Goal: Task Accomplishment & Management: Manage account settings

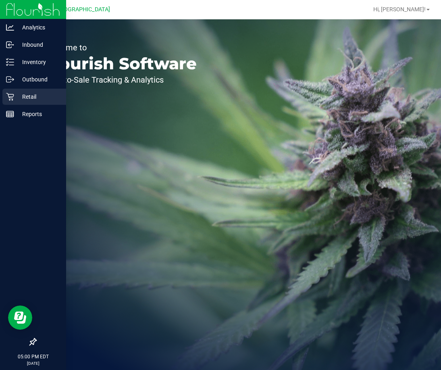
click at [12, 97] on icon at bounding box center [10, 97] width 8 height 8
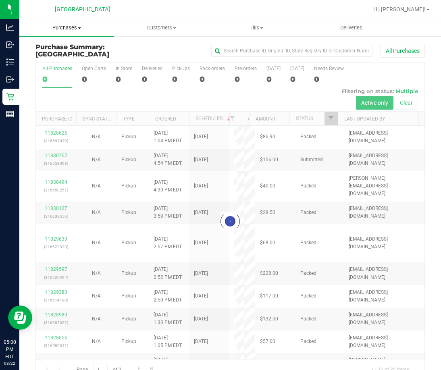
click at [78, 27] on span at bounding box center [79, 28] width 3 height 2
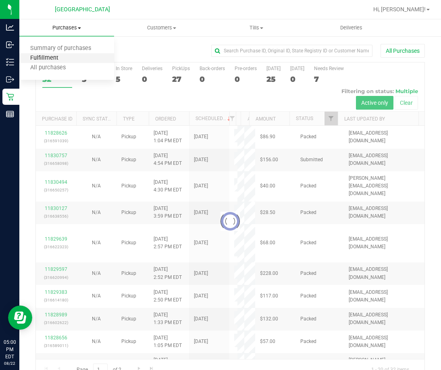
click at [64, 58] on span "Fulfillment" at bounding box center [44, 58] width 50 height 7
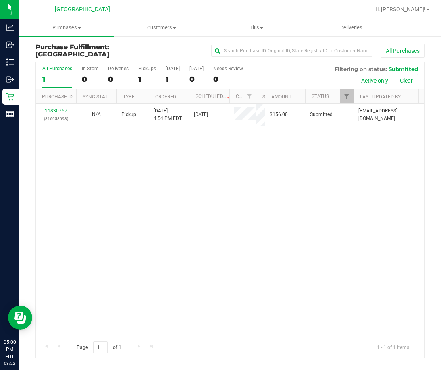
drag, startPoint x: 239, startPoint y: 89, endPoint x: 257, endPoint y: 98, distance: 19.5
click at [257, 98] on div "Purchase ID Sync Status Type Ordered Scheduled Customer State Registry ID Addre…" at bounding box center [227, 96] width 383 height 14
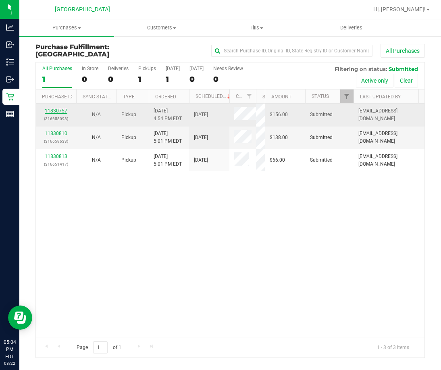
click at [56, 110] on link "11830757" at bounding box center [56, 111] width 23 height 6
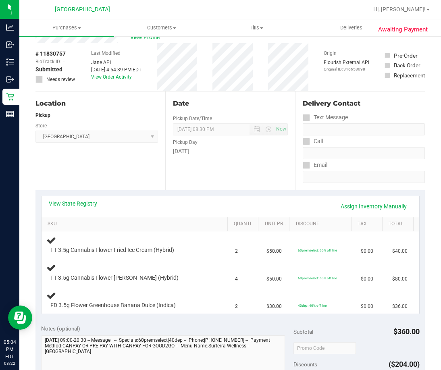
scroll to position [40, 0]
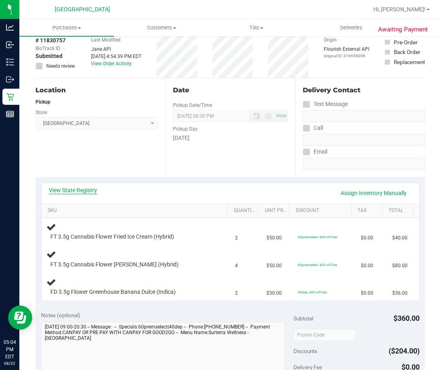
click at [81, 186] on link "View State Registry" at bounding box center [73, 190] width 48 height 8
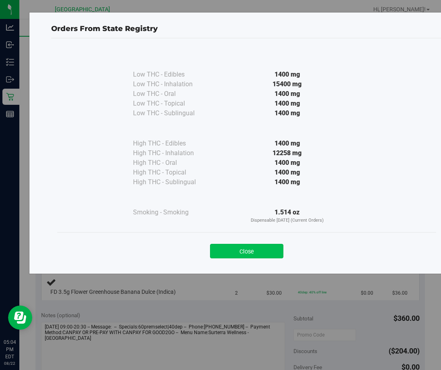
click at [231, 246] on button "Close" at bounding box center [246, 251] width 73 height 15
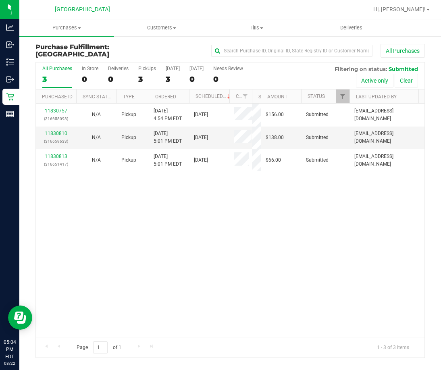
drag, startPoint x: 240, startPoint y: 93, endPoint x: 236, endPoint y: 102, distance: 10.1
click at [253, 96] on div "Purchase ID Sync Status Type Ordered Scheduled Customer State Registry ID Addre…" at bounding box center [227, 96] width 383 height 14
click at [62, 131] on link "11830810" at bounding box center [56, 134] width 23 height 6
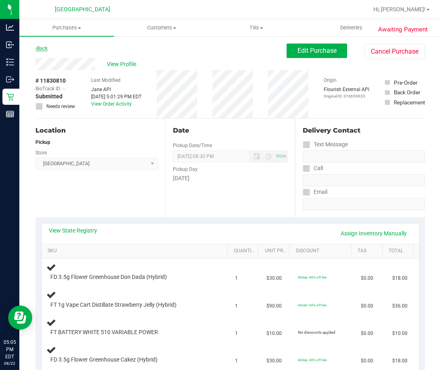
click at [43, 48] on link "Back" at bounding box center [41, 49] width 12 height 6
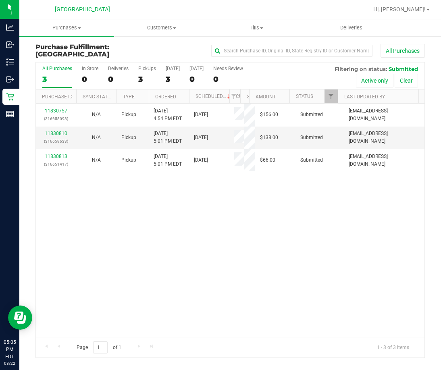
drag, startPoint x: 116, startPoint y: 180, endPoint x: 116, endPoint y: 175, distance: 5.2
click at [117, 180] on div "11830757 (316658098) N/A Pickup [DATE] 4:54 PM EDT 8/22/2025 $156.00 Submitted …" at bounding box center [230, 220] width 388 height 233
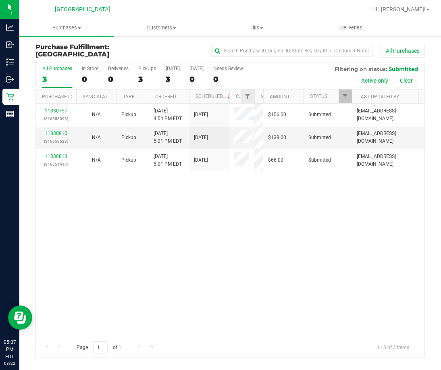
drag, startPoint x: 238, startPoint y: 96, endPoint x: 253, endPoint y: 99, distance: 15.2
click at [253, 99] on div "Purchase ID Sync Status Type Ordered Scheduled Customer State Registry ID Addre…" at bounding box center [227, 96] width 383 height 14
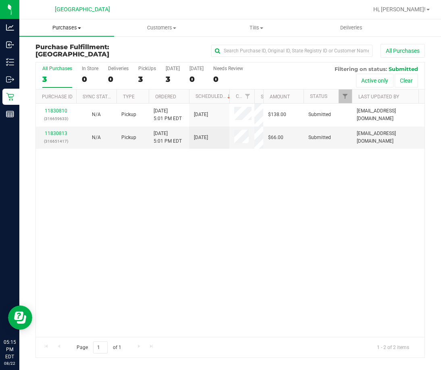
click at [70, 27] on span "Purchases" at bounding box center [66, 27] width 95 height 7
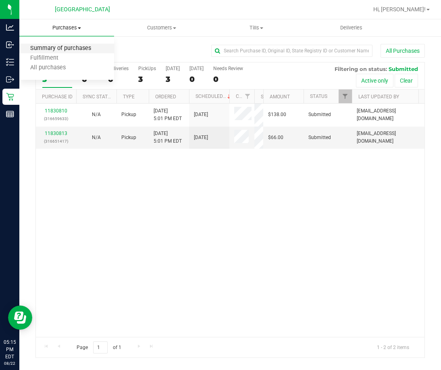
click at [75, 47] on span "Summary of purchases" at bounding box center [60, 48] width 83 height 7
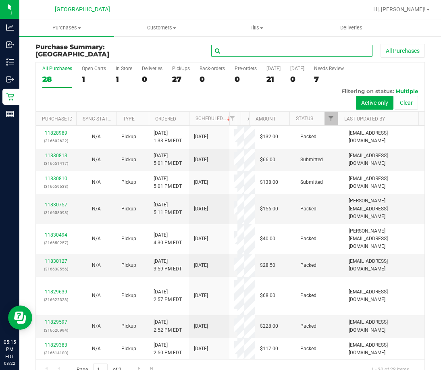
click at [276, 52] on input "text" at bounding box center [291, 51] width 161 height 12
type input "still"
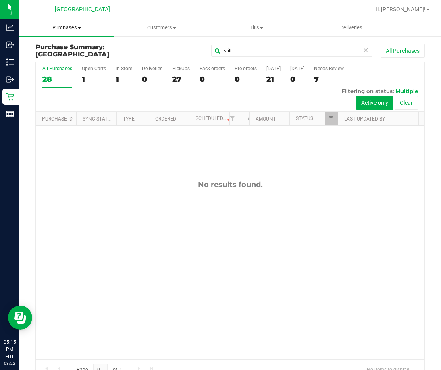
click at [82, 29] on span "Purchases" at bounding box center [66, 27] width 95 height 7
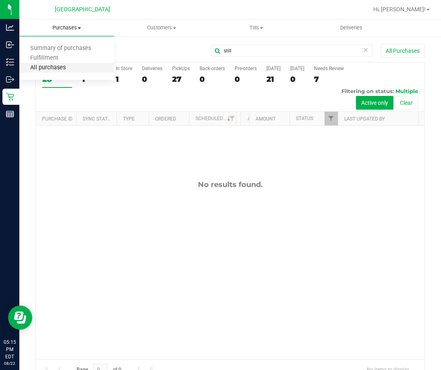
click at [62, 67] on span "All purchases" at bounding box center [47, 67] width 57 height 7
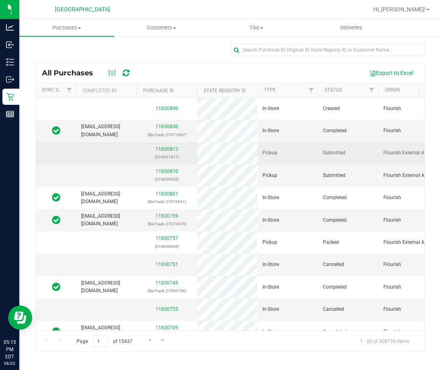
drag, startPoint x: 273, startPoint y: 172, endPoint x: 168, endPoint y: 156, distance: 106.4
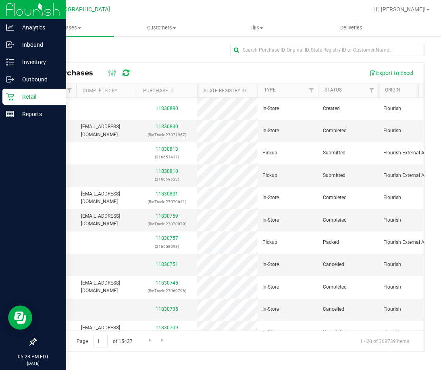
click at [15, 97] on p "Retail" at bounding box center [38, 97] width 48 height 10
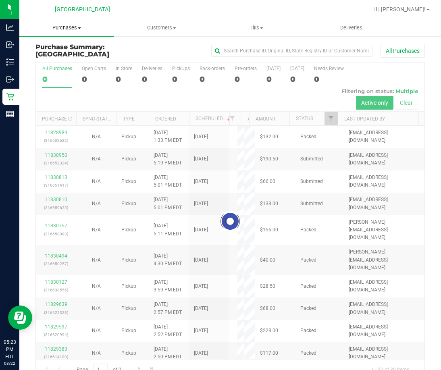
click at [77, 27] on span "Purchases" at bounding box center [66, 27] width 95 height 7
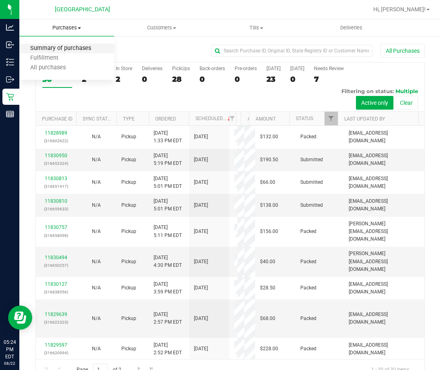
click at [63, 50] on span "Summary of purchases" at bounding box center [60, 48] width 83 height 7
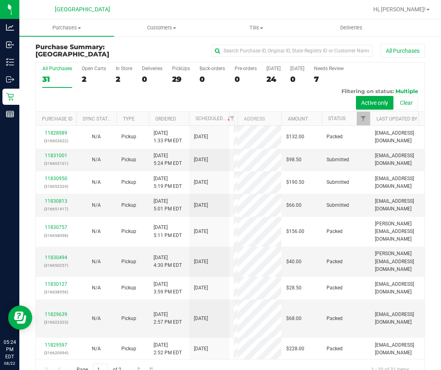
drag, startPoint x: 243, startPoint y: 118, endPoint x: 284, endPoint y: 120, distance: 41.2
click at [284, 120] on div "Purchase ID Sync Status Type Ordered Scheduled Customer State Registry ID Addre…" at bounding box center [227, 119] width 383 height 14
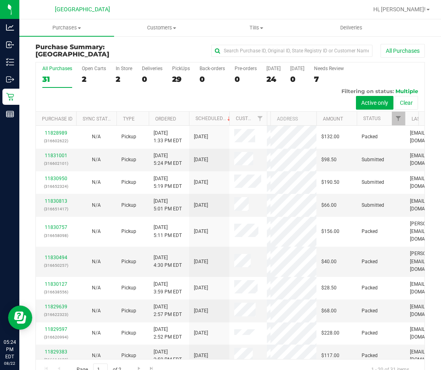
drag, startPoint x: 238, startPoint y: 118, endPoint x: 268, endPoint y: 120, distance: 30.7
click at [268, 120] on div "Purchase ID Sync Status Type Ordered Scheduled Customer State Registry ID Addre…" at bounding box center [227, 119] width 383 height 14
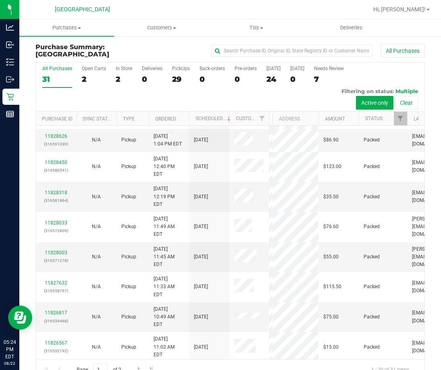
scroll to position [281, 0]
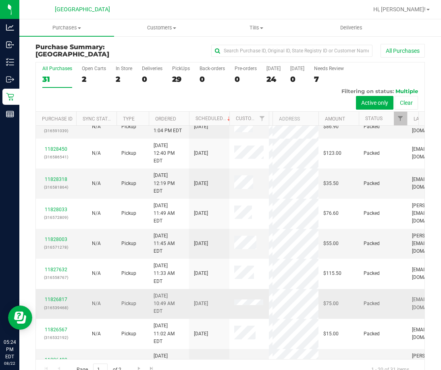
click at [64, 289] on td "11826817 (316539468)" at bounding box center [56, 304] width 40 height 30
click at [63, 297] on link "11826817" at bounding box center [56, 300] width 23 height 6
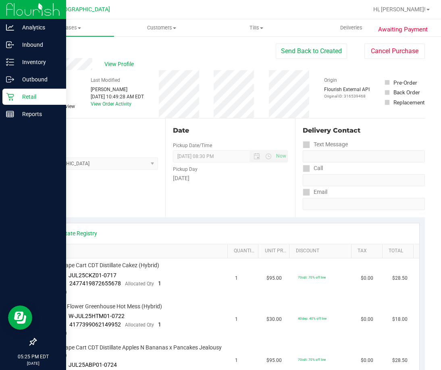
click at [13, 96] on icon at bounding box center [10, 97] width 8 height 8
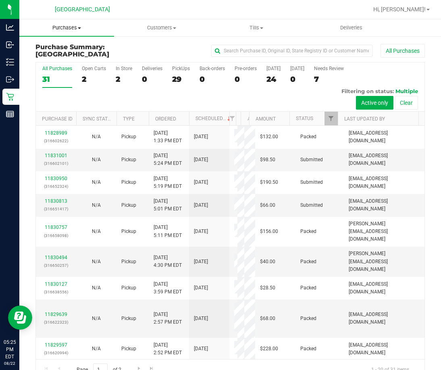
click at [74, 27] on span "Purchases" at bounding box center [66, 27] width 95 height 7
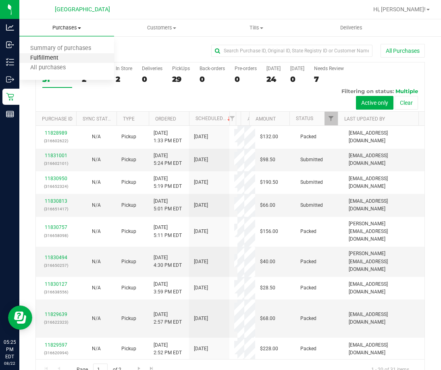
click at [56, 55] on span "Fulfillment" at bounding box center [44, 58] width 50 height 7
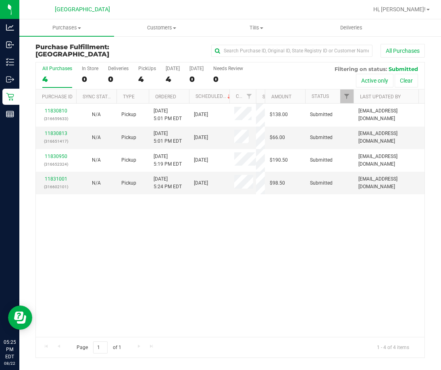
drag, startPoint x: 239, startPoint y: 96, endPoint x: 263, endPoint y: 98, distance: 23.8
click at [262, 98] on div "Purchase ID Sync Status Type Ordered Scheduled Customer State Registry ID Addre…" at bounding box center [227, 96] width 383 height 14
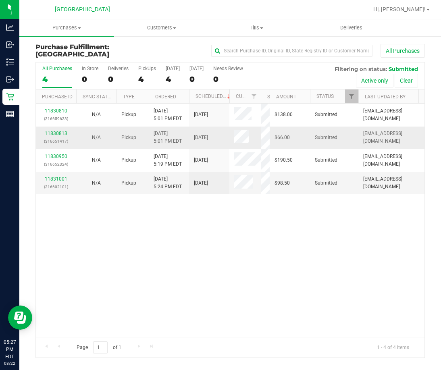
click at [59, 133] on link "11830813" at bounding box center [56, 134] width 23 height 6
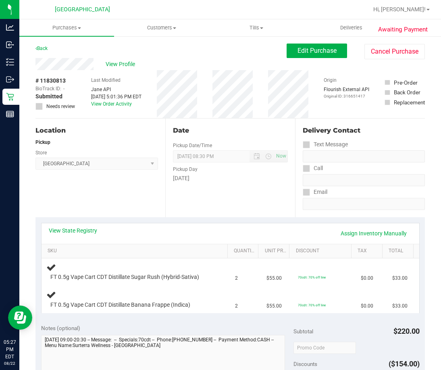
scroll to position [40, 0]
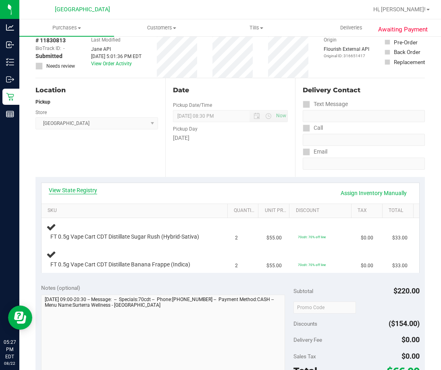
click at [86, 189] on link "View State Registry" at bounding box center [73, 190] width 48 height 8
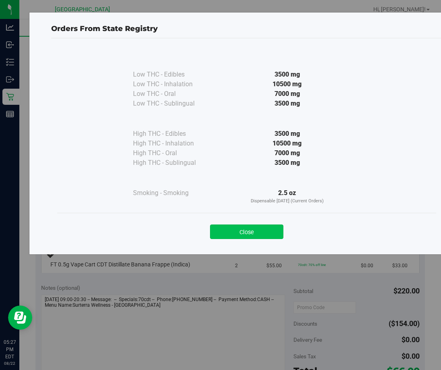
click at [223, 231] on button "Close" at bounding box center [246, 231] width 73 height 15
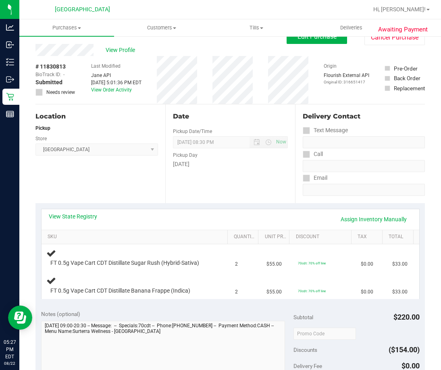
scroll to position [0, 0]
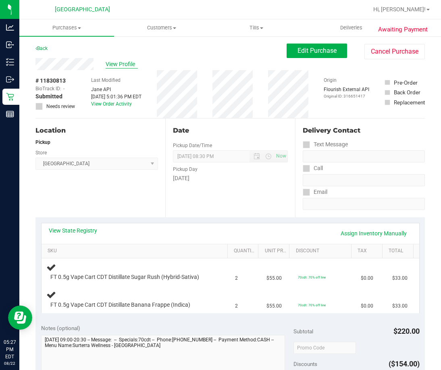
click at [126, 60] on span "View Profile" at bounding box center [122, 64] width 32 height 8
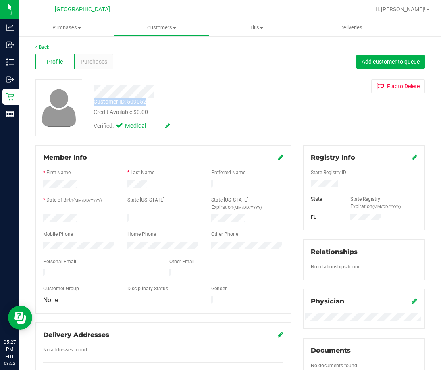
click at [151, 100] on div "Customer ID: 509052 Credit Available: $0.00 Verified: Medical" at bounding box center [187, 106] width 201 height 55
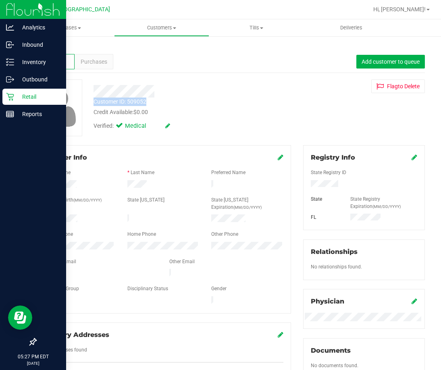
click at [6, 96] on div "Retail" at bounding box center [34, 97] width 64 height 16
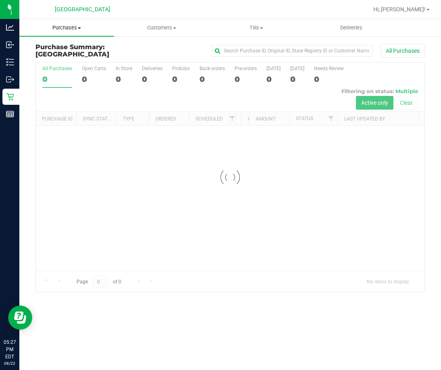
click at [75, 27] on span "Purchases" at bounding box center [66, 27] width 95 height 7
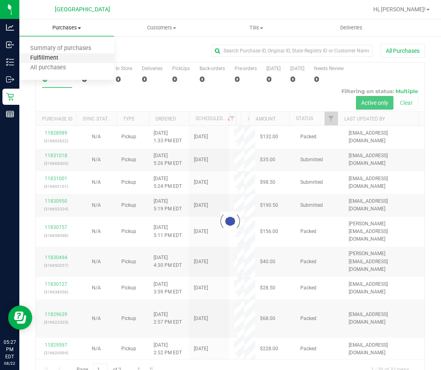
click at [54, 60] on span "Fulfillment" at bounding box center [44, 58] width 50 height 7
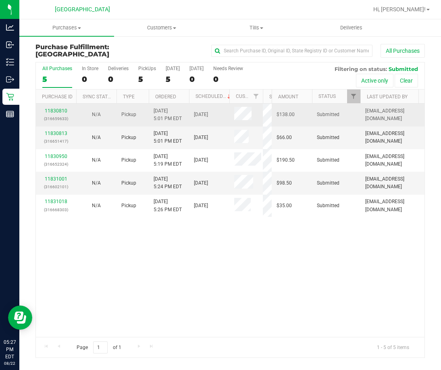
drag, startPoint x: 239, startPoint y: 100, endPoint x: 263, endPoint y: 109, distance: 25.8
click at [263, 109] on div "All Purchases 5 In Store 0 Deliveries 0 PickUps 5 Today 5 Tomorrow 0 Needs Revi…" at bounding box center [229, 210] width 389 height 296
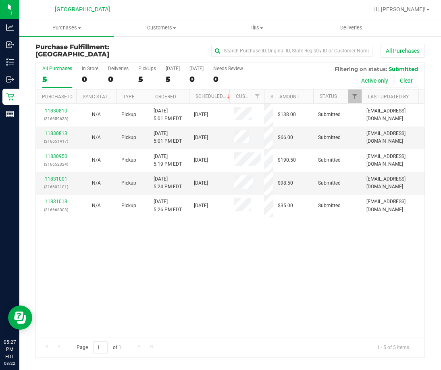
click at [131, 274] on div "11830810 (316659633) N/A Pickup 8/22/2025 5:01 PM EDT 8/22/2025 $138.00 Submitt…" at bounding box center [230, 220] width 388 height 233
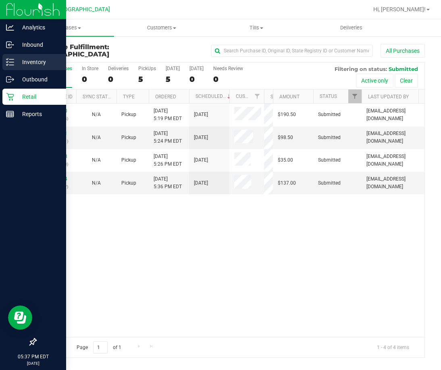
click at [14, 64] on icon at bounding box center [10, 62] width 8 height 8
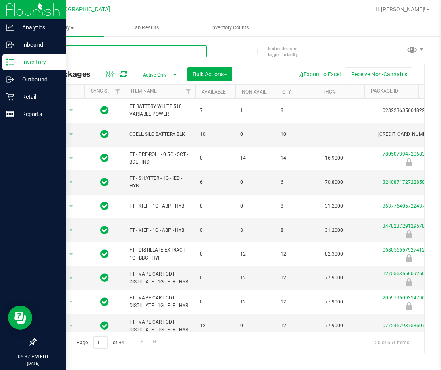
click at [88, 54] on input "text" at bounding box center [120, 51] width 171 height 12
paste input "JUL25BLT01-0805"
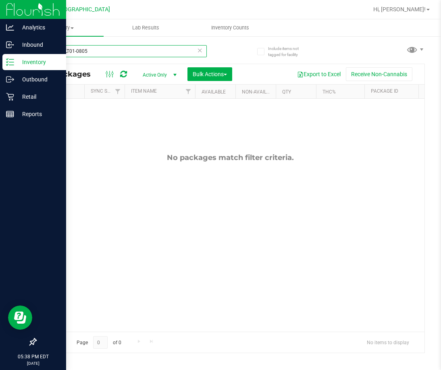
click at [93, 54] on input "JUL25BLT01-0805" at bounding box center [120, 51] width 171 height 12
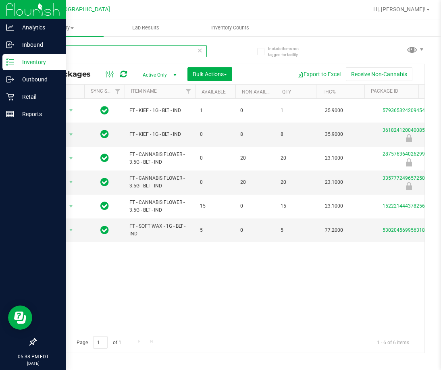
type input "BLT"
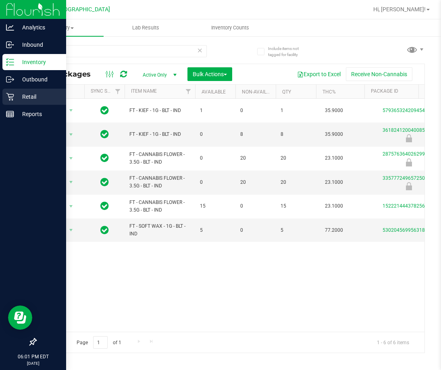
click at [12, 92] on div "Retail" at bounding box center [34, 97] width 64 height 16
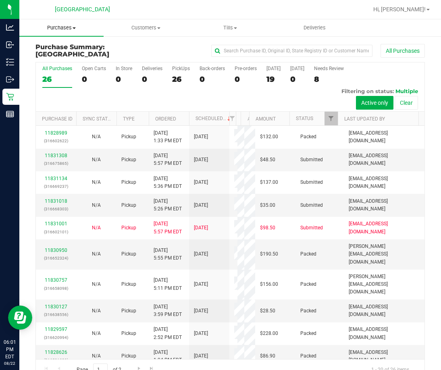
click at [73, 29] on span "Purchases" at bounding box center [61, 27] width 84 height 7
click at [70, 47] on span "Summary of purchases" at bounding box center [60, 48] width 83 height 7
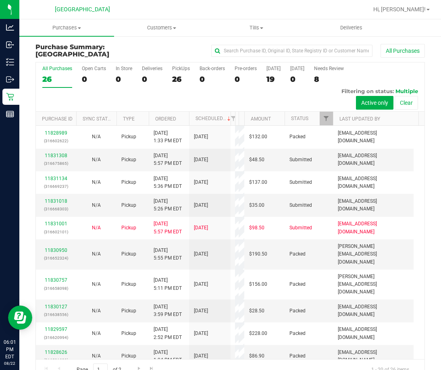
drag, startPoint x: 229, startPoint y: 119, endPoint x: 228, endPoint y: 124, distance: 4.6
click at [228, 124] on div at bounding box center [230, 119] width 4 height 14
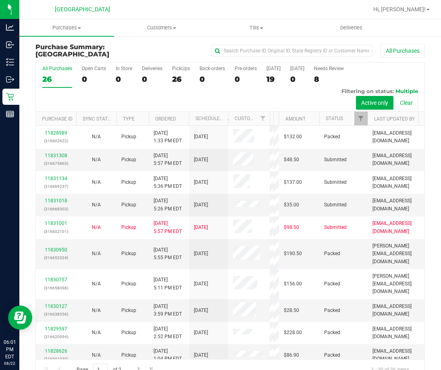
drag, startPoint x: 233, startPoint y: 121, endPoint x: 273, endPoint y: 122, distance: 40.3
click at [273, 122] on div "Purchase ID Sync Status Type Ordered Scheduled Customer State Registry ID Addre…" at bounding box center [227, 119] width 383 height 14
click at [73, 28] on span "Purchases" at bounding box center [66, 27] width 95 height 7
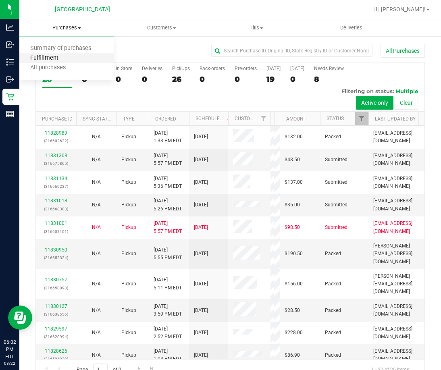
click at [56, 57] on span "Fulfillment" at bounding box center [44, 58] width 50 height 7
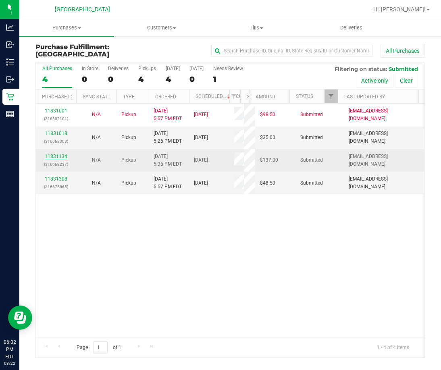
click at [56, 154] on link "11831134" at bounding box center [56, 157] width 23 height 6
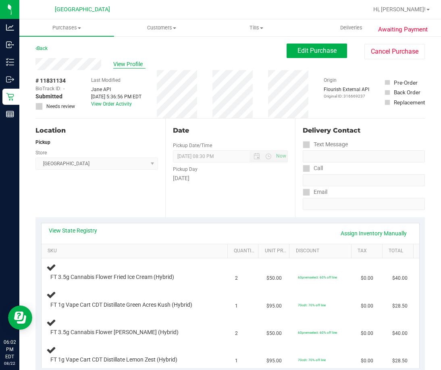
click at [130, 65] on span "View Profile" at bounding box center [129, 64] width 32 height 8
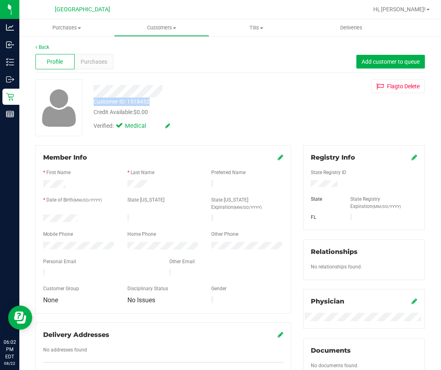
drag, startPoint x: 93, startPoint y: 92, endPoint x: 153, endPoint y: 102, distance: 61.3
click at [153, 102] on div "Customer ID: 1518452 Credit Available: $0.00 Verified: Medical" at bounding box center [187, 106] width 201 height 55
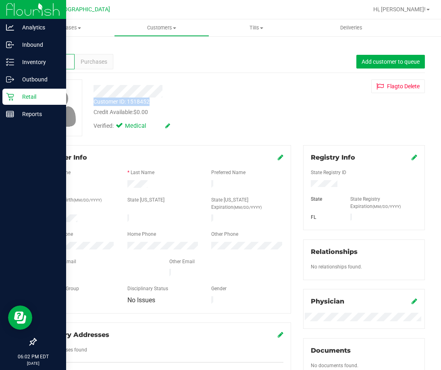
click at [14, 96] on icon at bounding box center [10, 97] width 8 height 8
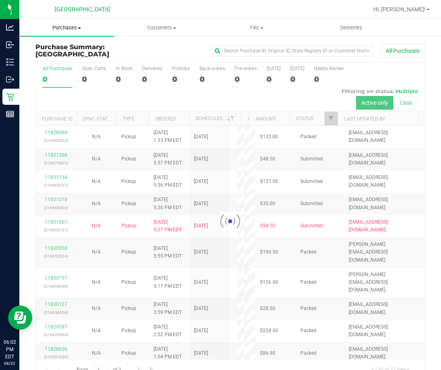
click at [72, 28] on span "Purchases" at bounding box center [66, 27] width 95 height 7
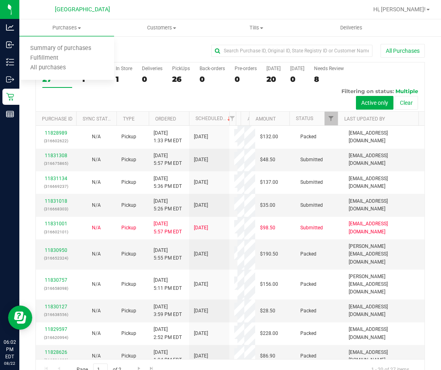
click at [154, 99] on div "All Purchases 27 Open Carts 1 In Store 1 Deliveries 0 PickUps 26 Back-orders 0 …" at bounding box center [230, 86] width 388 height 49
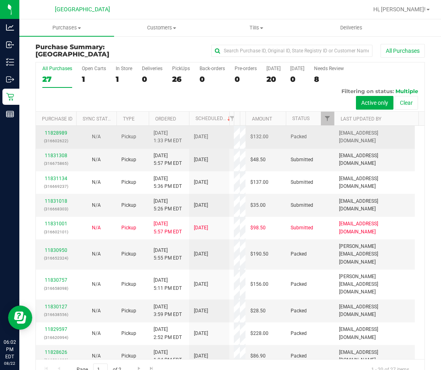
click at [243, 128] on div "All Purchases 27 Open Carts 1 In Store 1 Deliveries 0 PickUps 26 Back-orders 0 …" at bounding box center [229, 221] width 389 height 318
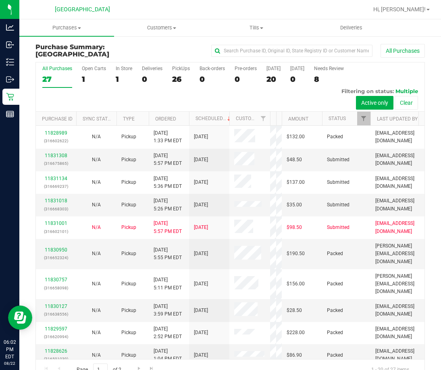
click at [270, 128] on div "All Purchases 27 Open Carts 1 In Store 1 Deliveries 0 PickUps 26 Back-orders 0 …" at bounding box center [229, 221] width 389 height 318
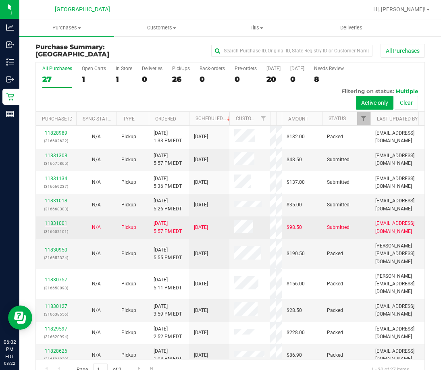
click at [53, 224] on link "11831001" at bounding box center [56, 223] width 23 height 6
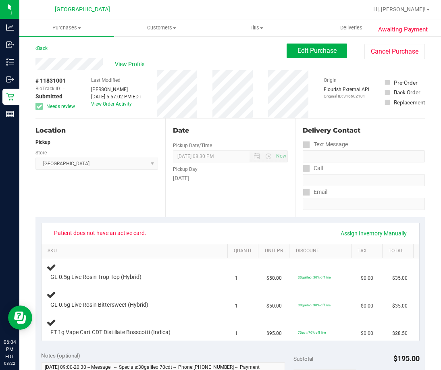
click at [37, 47] on link "Back" at bounding box center [41, 49] width 12 height 6
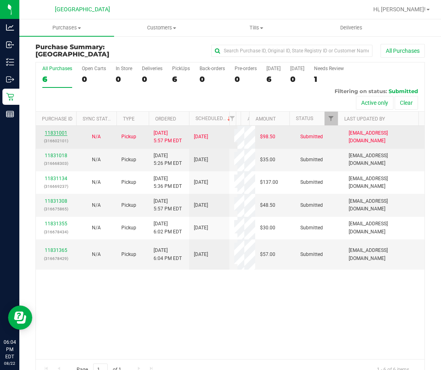
click at [58, 134] on link "11831001" at bounding box center [56, 133] width 23 height 6
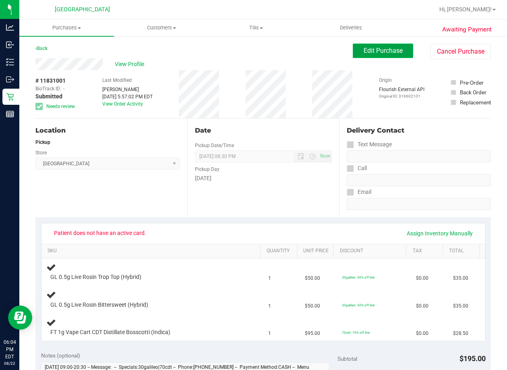
click at [359, 56] on button "Edit Purchase" at bounding box center [383, 51] width 60 height 15
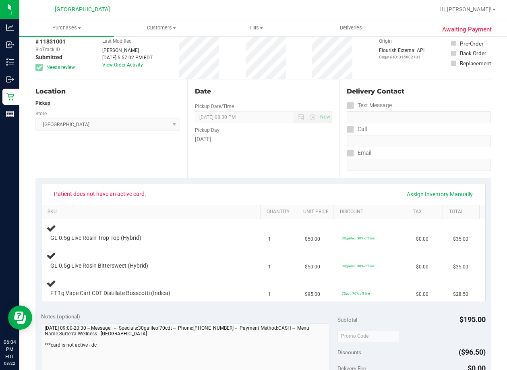
scroll to position [242, 0]
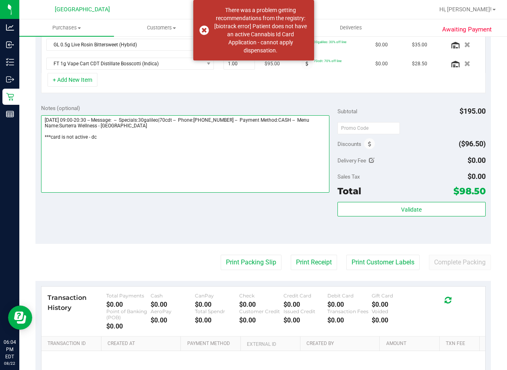
click at [119, 141] on textarea at bounding box center [185, 153] width 289 height 77
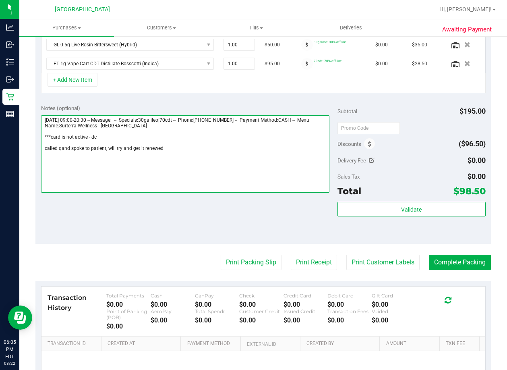
click at [61, 150] on textarea at bounding box center [185, 153] width 289 height 77
click at [166, 146] on textarea at bounding box center [185, 153] width 289 height 77
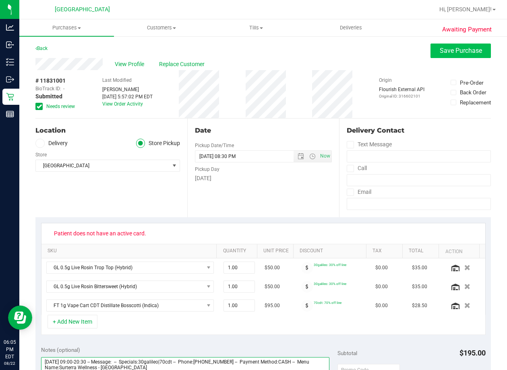
type textarea "Friday 08/22/2025 09:00-20:30 -- Message: -- Specials:30galileo|70cdt -- Phone:…"
click at [440, 46] on button "Save Purchase" at bounding box center [461, 51] width 60 height 15
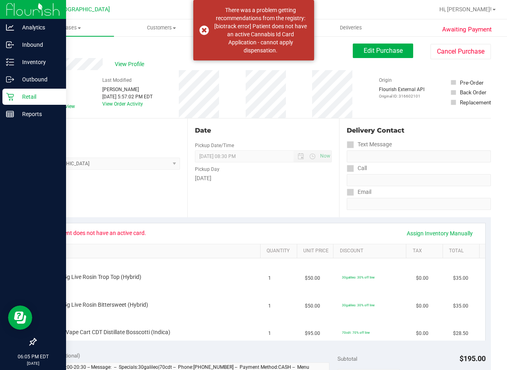
click at [13, 98] on icon at bounding box center [10, 97] width 8 height 8
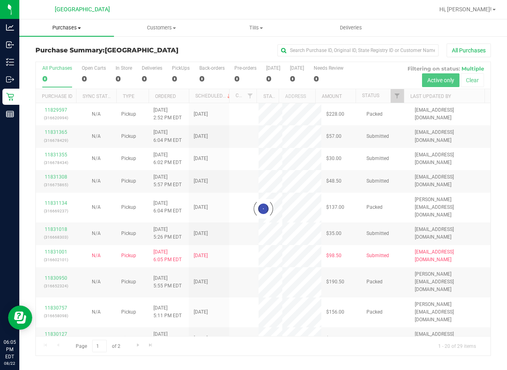
click at [69, 29] on span "Purchases" at bounding box center [66, 27] width 95 height 7
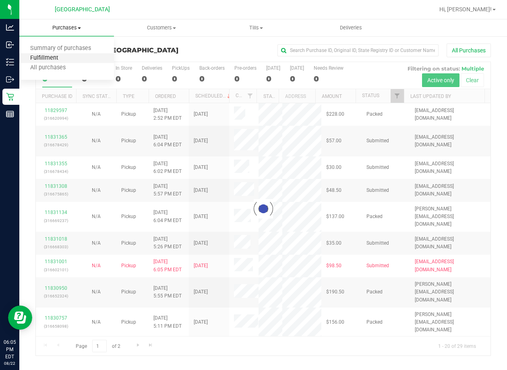
click at [57, 60] on span "Fulfillment" at bounding box center [44, 58] width 50 height 7
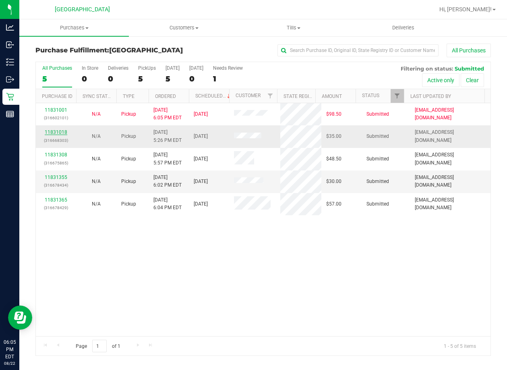
click at [62, 132] on link "11831018" at bounding box center [56, 132] width 23 height 6
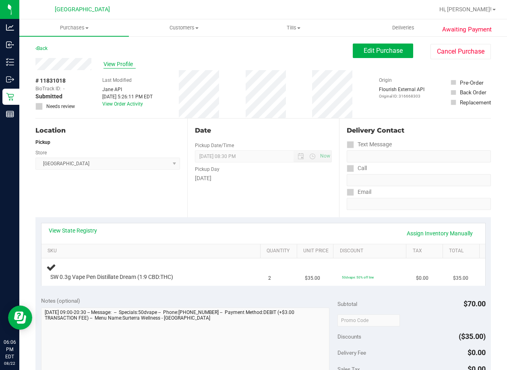
click at [109, 64] on span "View Profile" at bounding box center [120, 64] width 32 height 8
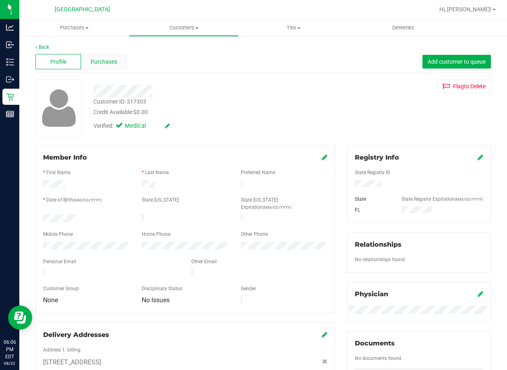
click at [105, 62] on span "Purchases" at bounding box center [104, 62] width 27 height 8
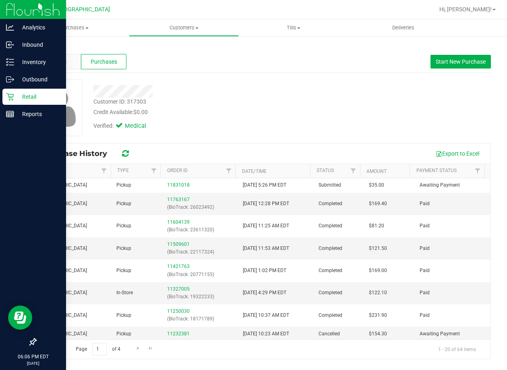
click at [12, 97] on icon at bounding box center [10, 97] width 8 height 8
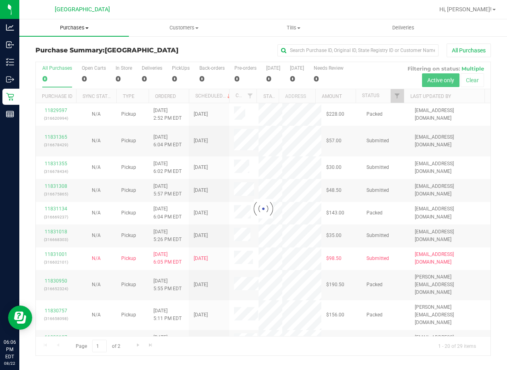
click at [78, 26] on span "Purchases" at bounding box center [74, 27] width 110 height 7
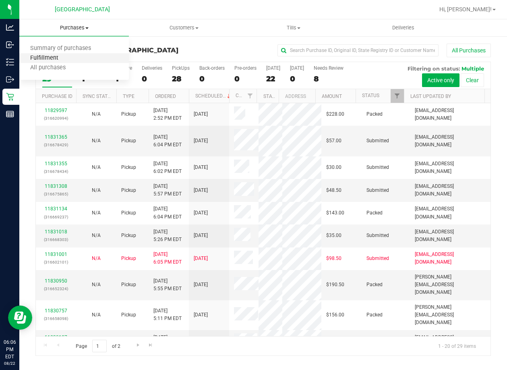
click at [65, 60] on span "Fulfillment" at bounding box center [44, 58] width 50 height 7
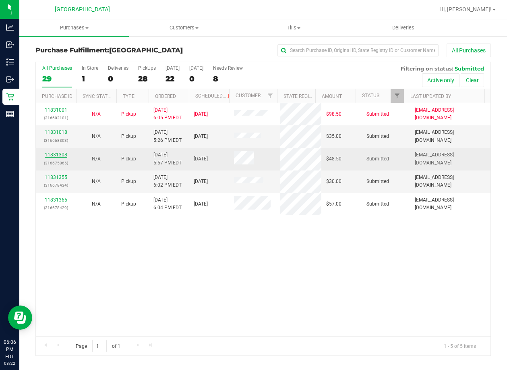
click at [66, 154] on link "11831308" at bounding box center [56, 155] width 23 height 6
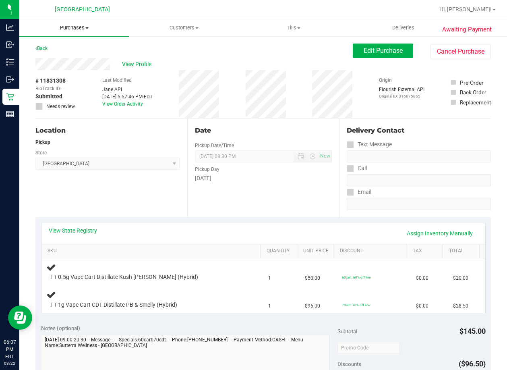
click at [73, 32] on uib-tab-heading "Purchases Summary of purchases Fulfillment All purchases" at bounding box center [74, 27] width 110 height 17
click at [52, 50] on span "Summary of purchases" at bounding box center [60, 48] width 83 height 7
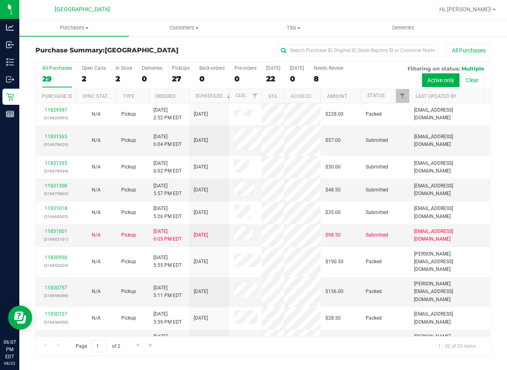
drag, startPoint x: 257, startPoint y: 96, endPoint x: 264, endPoint y: 96, distance: 7.7
click at [264, 96] on div "Purchase ID Sync Status Type Ordered Scheduled Customer State Registry ID Addre…" at bounding box center [260, 96] width 449 height 14
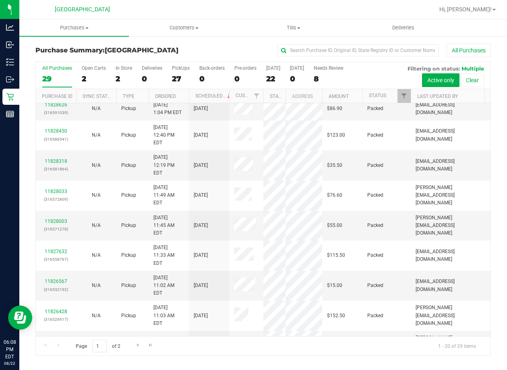
scroll to position [289, 0]
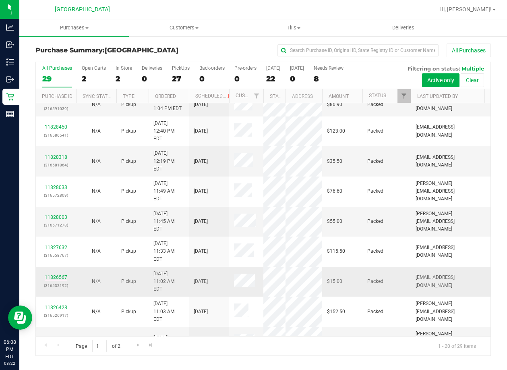
click at [51, 274] on link "11826567" at bounding box center [56, 277] width 23 height 6
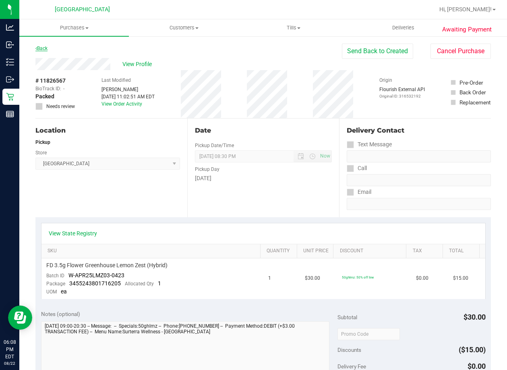
click at [44, 48] on link "Back" at bounding box center [41, 49] width 12 height 6
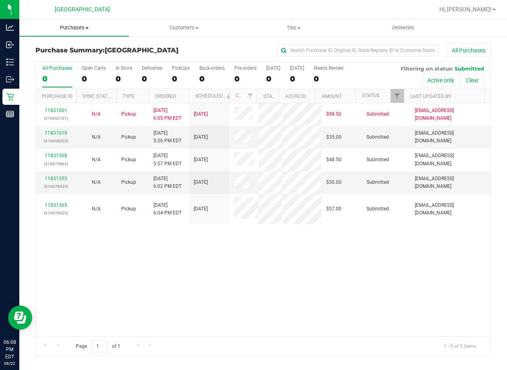
click at [79, 27] on span "Purchases" at bounding box center [74, 27] width 110 height 7
click at [82, 52] on span "Summary of purchases" at bounding box center [60, 48] width 83 height 7
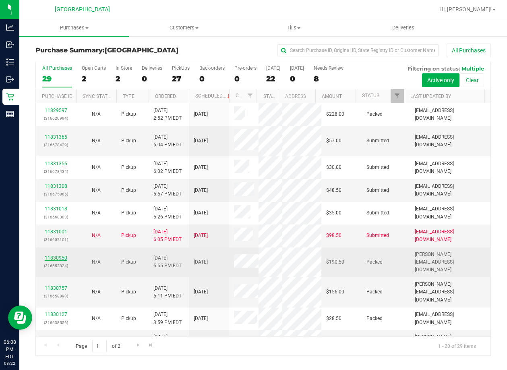
click at [63, 261] on link "11830950" at bounding box center [56, 258] width 23 height 6
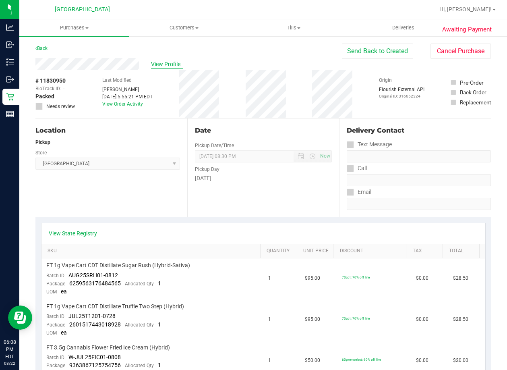
click at [163, 61] on span "View Profile" at bounding box center [167, 64] width 32 height 8
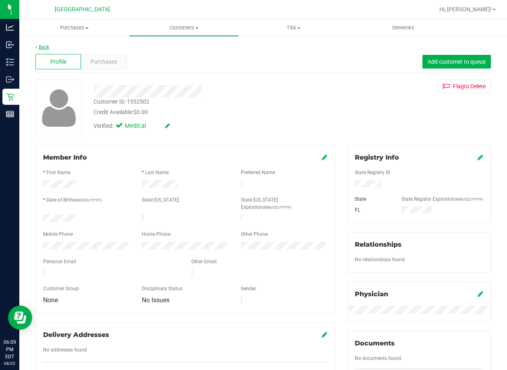
click at [42, 44] on link "Back" at bounding box center [42, 47] width 14 height 6
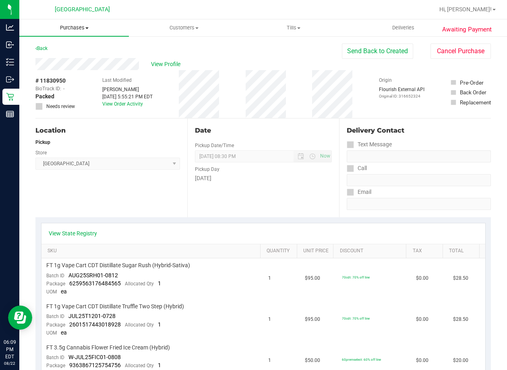
click at [79, 26] on span "Purchases" at bounding box center [74, 27] width 110 height 7
click at [60, 47] on span "Summary of purchases" at bounding box center [60, 48] width 83 height 7
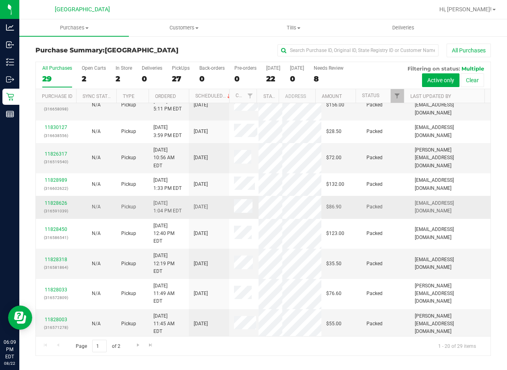
scroll to position [202, 0]
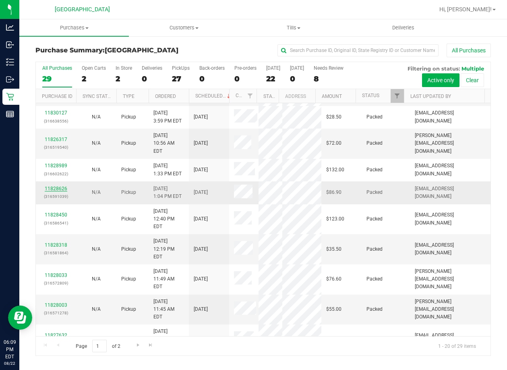
click at [52, 191] on link "11828626" at bounding box center [56, 189] width 23 height 6
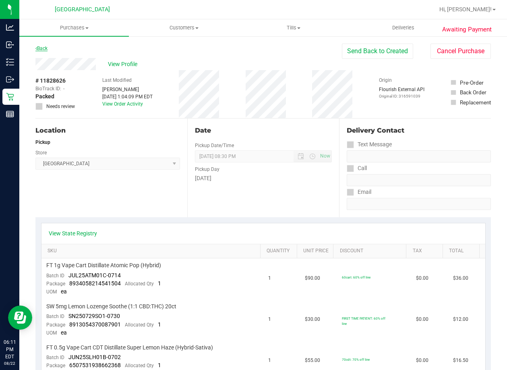
click at [48, 48] on link "Back" at bounding box center [41, 49] width 12 height 6
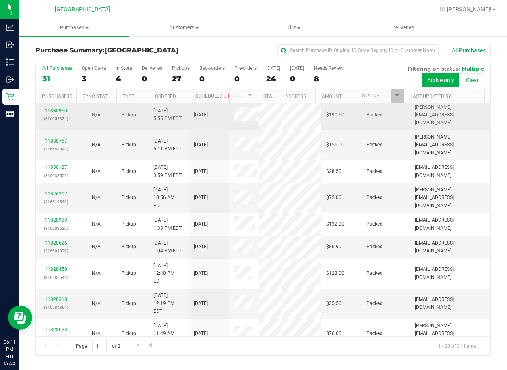
scroll to position [161, 0]
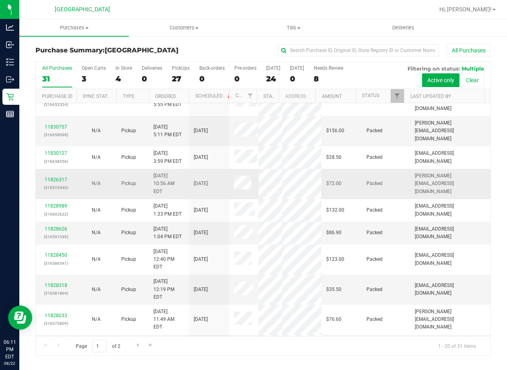
click at [48, 191] on div "11826317 (316519540)" at bounding box center [56, 183] width 31 height 15
click at [56, 183] on link "11826317" at bounding box center [56, 180] width 23 height 6
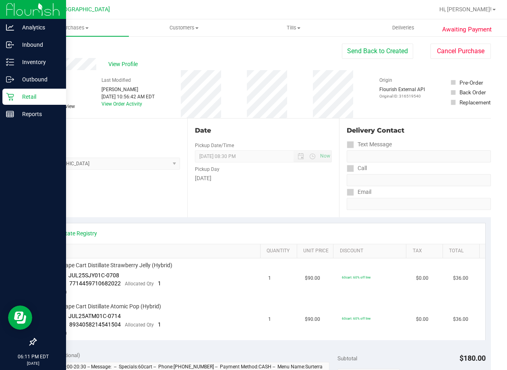
click at [15, 92] on p "Retail" at bounding box center [38, 97] width 48 height 10
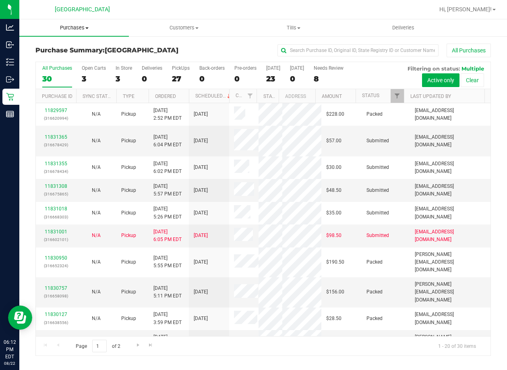
click at [77, 28] on span "Purchases" at bounding box center [74, 27] width 110 height 7
click at [53, 62] on li "Fulfillment" at bounding box center [74, 59] width 110 height 10
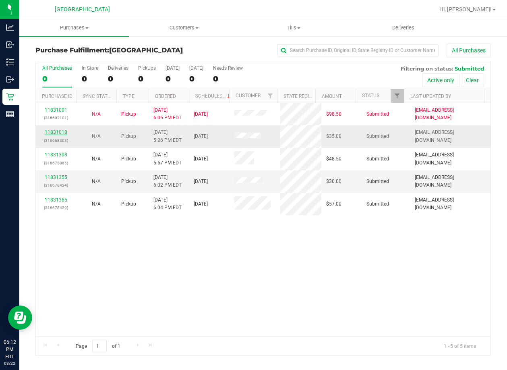
click at [59, 131] on link "11831018" at bounding box center [56, 132] width 23 height 6
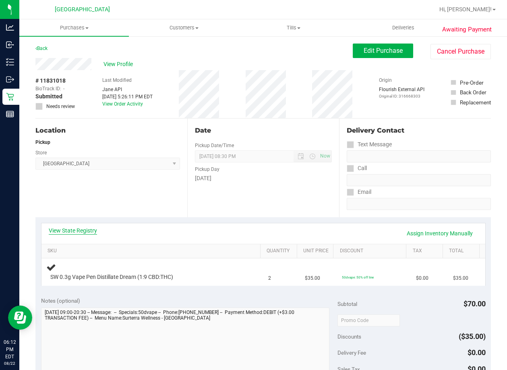
click at [84, 233] on link "View State Registry" at bounding box center [73, 230] width 48 height 8
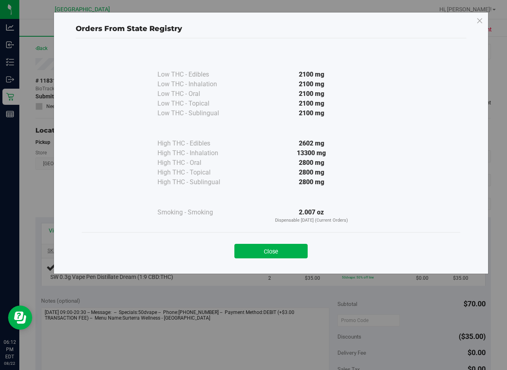
click at [249, 251] on button "Close" at bounding box center [271, 251] width 73 height 15
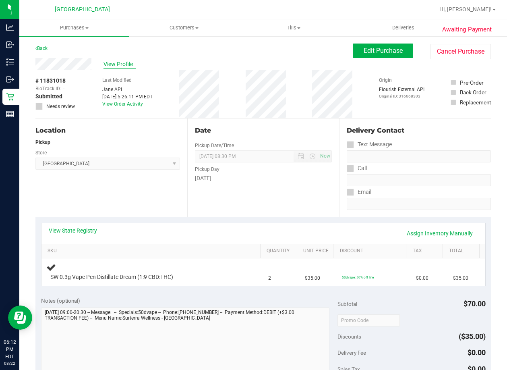
click at [125, 62] on span "View Profile" at bounding box center [120, 64] width 32 height 8
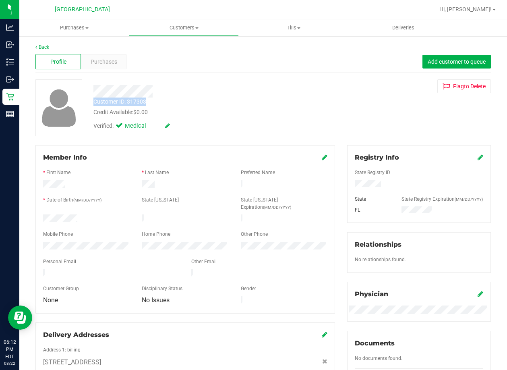
drag, startPoint x: 92, startPoint y: 92, endPoint x: 147, endPoint y: 102, distance: 56.1
click at [147, 102] on div "Customer ID: 317303 Credit Available: $0.00 Verified: Medical" at bounding box center [204, 106] width 234 height 55
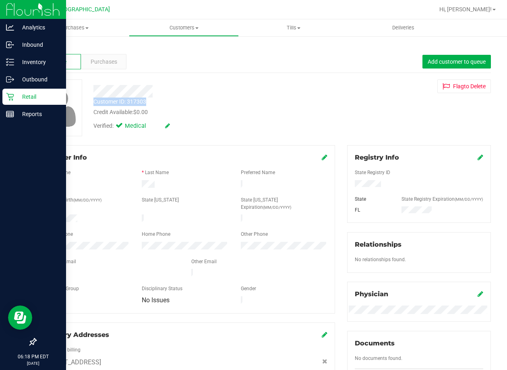
click at [5, 98] on div "Retail" at bounding box center [34, 97] width 64 height 16
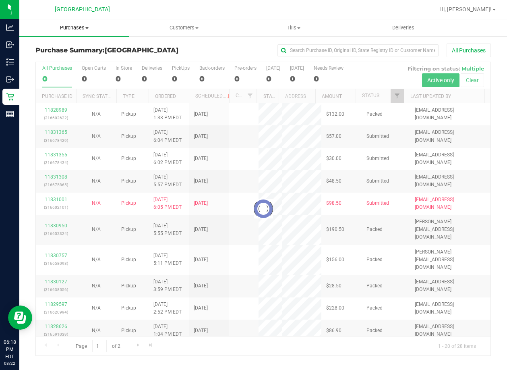
click at [75, 27] on span "Purchases" at bounding box center [74, 27] width 110 height 7
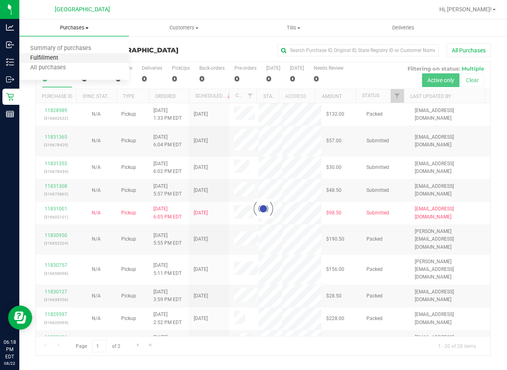
click at [65, 56] on span "Fulfillment" at bounding box center [44, 58] width 50 height 7
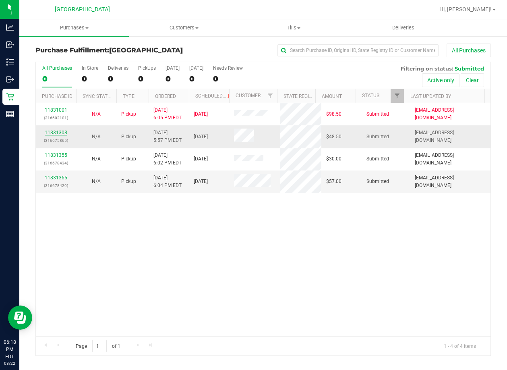
click at [56, 130] on link "11831308" at bounding box center [56, 133] width 23 height 6
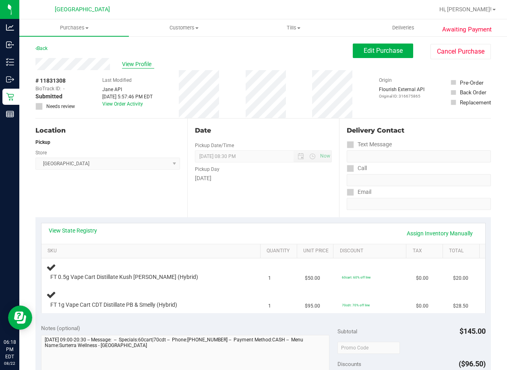
click at [142, 61] on span "View Profile" at bounding box center [138, 64] width 32 height 8
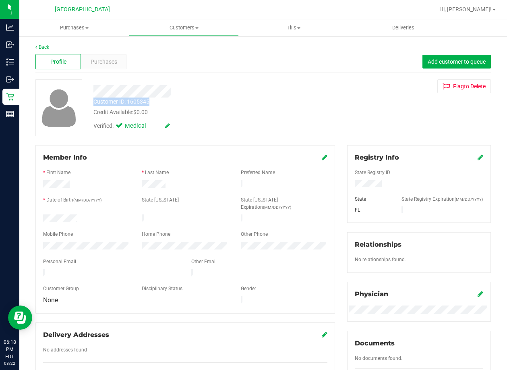
click at [158, 101] on div "Customer ID: 1605345 Credit Available: $0.00 Verified: Medical" at bounding box center [204, 106] width 234 height 55
click at [44, 47] on link "Back" at bounding box center [42, 47] width 14 height 6
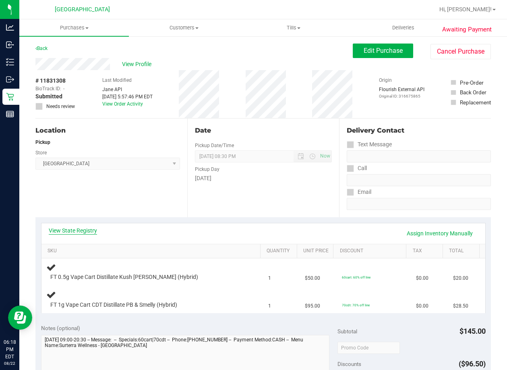
click at [67, 228] on link "View State Registry" at bounding box center [73, 230] width 48 height 8
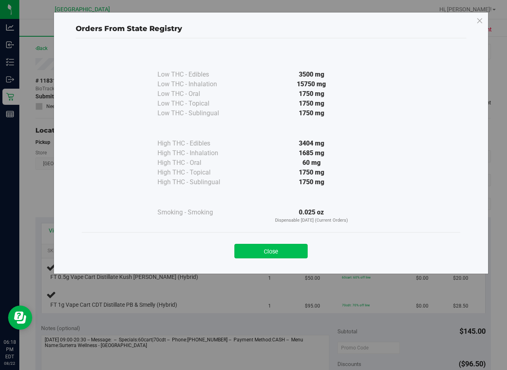
click at [253, 247] on button "Close" at bounding box center [271, 251] width 73 height 15
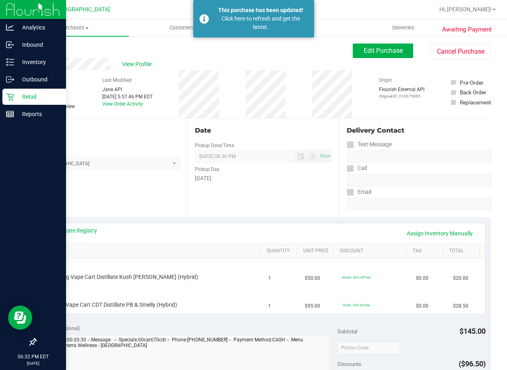
click at [31, 101] on p "Retail" at bounding box center [38, 97] width 48 height 10
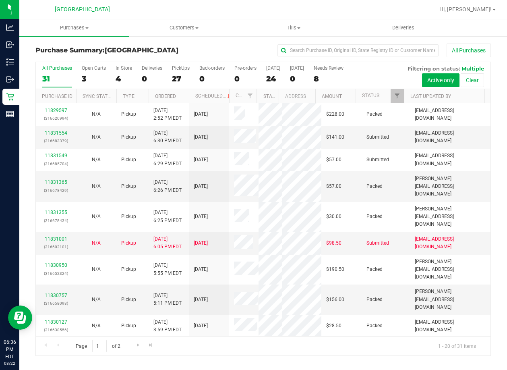
click at [252, 42] on div "Purchase Summary: Lakeland WC All Purchases All Purchases 31 Open Carts 3 In St…" at bounding box center [263, 199] width 488 height 328
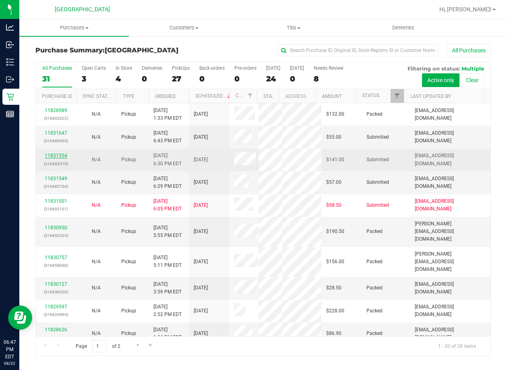
click at [52, 156] on link "11831554" at bounding box center [56, 156] width 23 height 6
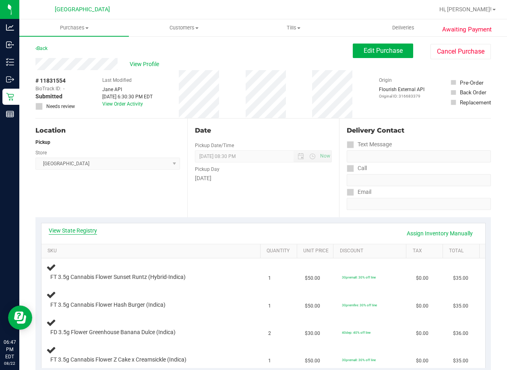
click at [85, 229] on link "View State Registry" at bounding box center [73, 230] width 48 height 8
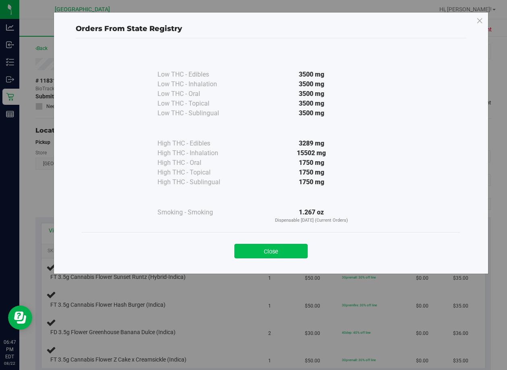
click at [292, 253] on button "Close" at bounding box center [271, 251] width 73 height 15
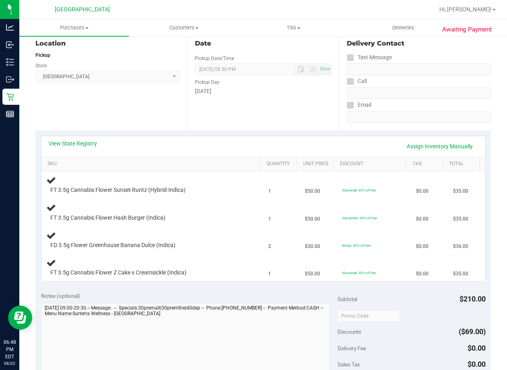
scroll to position [40, 0]
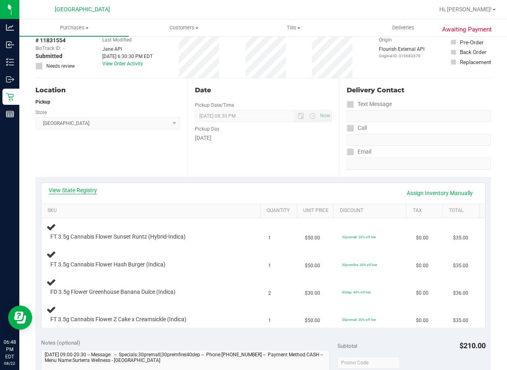
click at [67, 191] on link "View State Registry" at bounding box center [73, 190] width 48 height 8
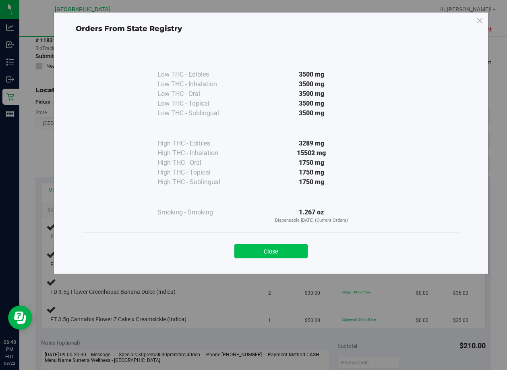
click at [283, 251] on button "Close" at bounding box center [271, 251] width 73 height 15
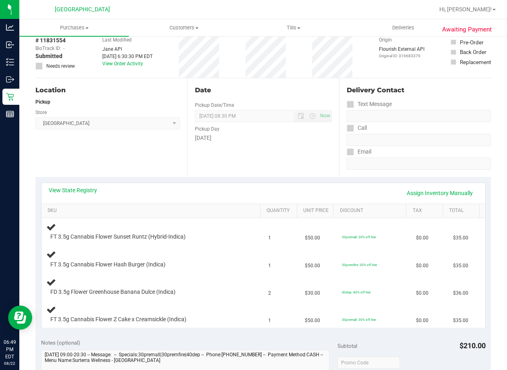
click at [309, 164] on div "Date Pickup Date/Time 08/22/2025 Now 08/22/2025 08:30 PM Now Pickup Day Friday" at bounding box center [263, 127] width 152 height 99
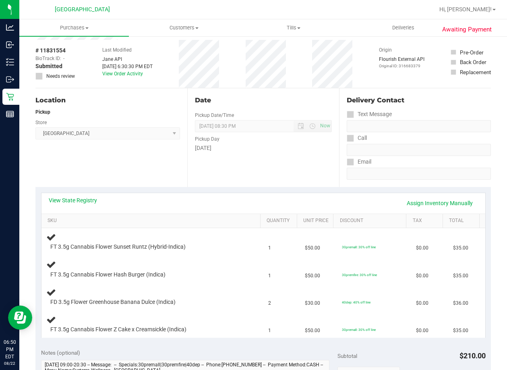
scroll to position [81, 0]
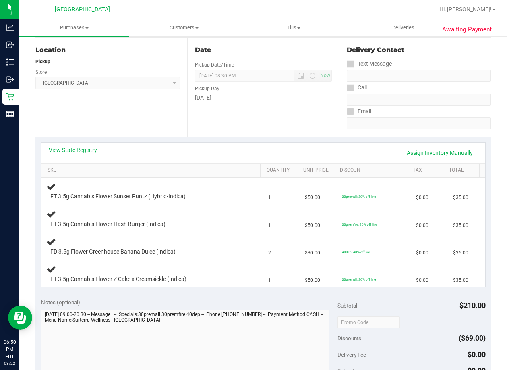
click at [89, 153] on link "View State Registry" at bounding box center [73, 150] width 48 height 8
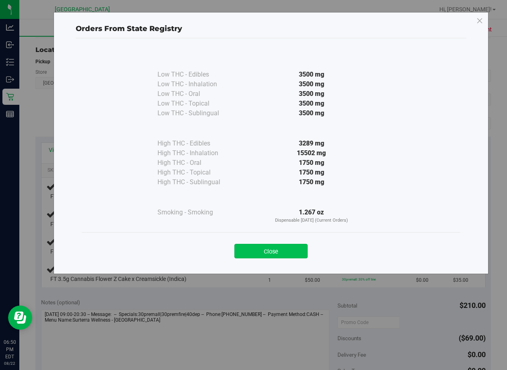
click at [255, 253] on button "Close" at bounding box center [271, 251] width 73 height 15
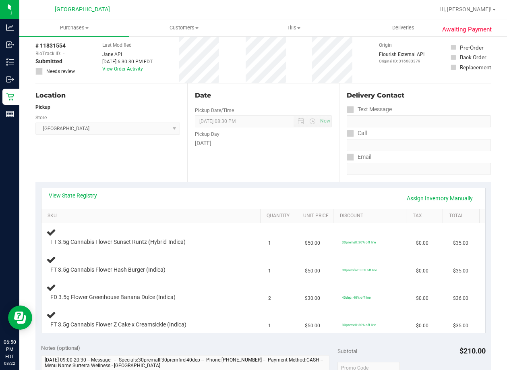
scroll to position [0, 0]
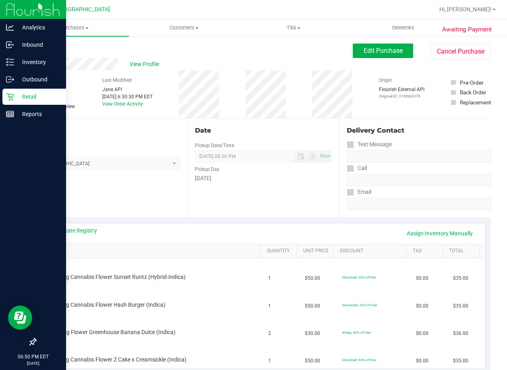
click at [6, 91] on div "Retail" at bounding box center [34, 97] width 64 height 16
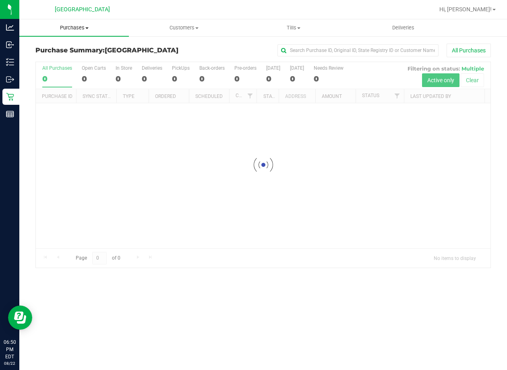
click at [84, 29] on span "Purchases" at bounding box center [74, 27] width 110 height 7
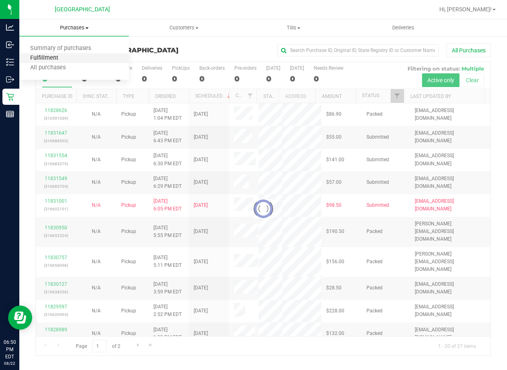
click at [61, 56] on span "Fulfillment" at bounding box center [44, 58] width 50 height 7
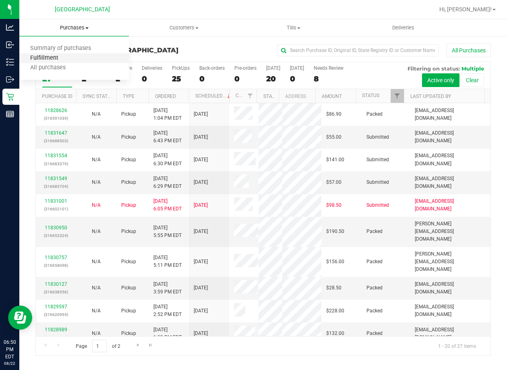
click at [61, 56] on span "Fulfillment" at bounding box center [44, 58] width 50 height 7
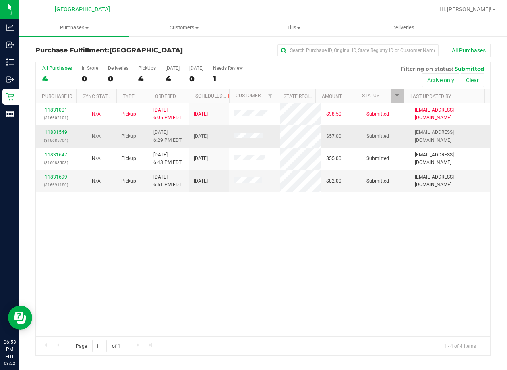
click at [53, 131] on link "11831549" at bounding box center [56, 132] width 23 height 6
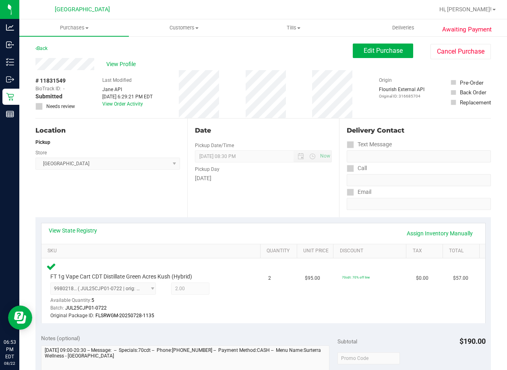
click at [89, 237] on div "View State Registry Assign Inventory Manually" at bounding box center [264, 233] width 430 height 14
click at [88, 232] on link "View State Registry" at bounding box center [73, 230] width 48 height 8
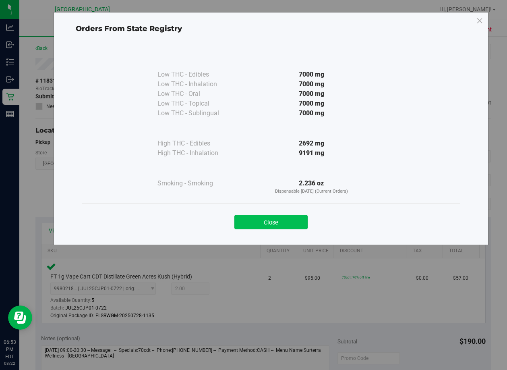
click at [275, 217] on button "Close" at bounding box center [271, 222] width 73 height 15
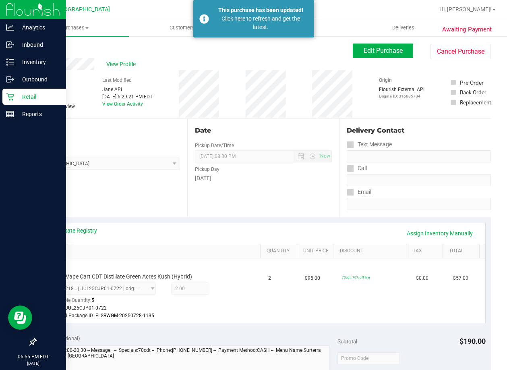
click at [5, 93] on div "Retail" at bounding box center [34, 97] width 64 height 16
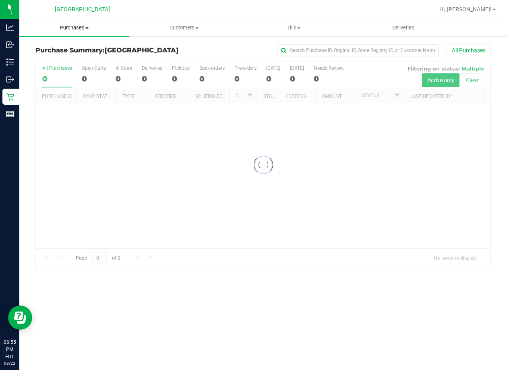
click at [69, 26] on span "Purchases" at bounding box center [74, 27] width 110 height 7
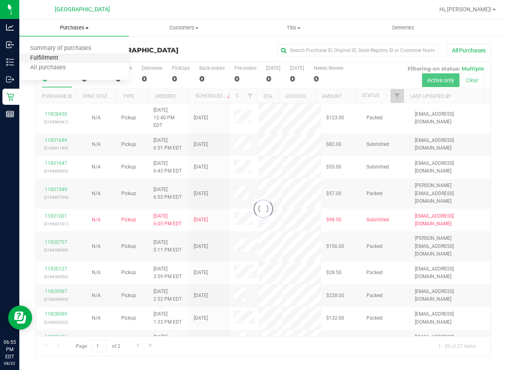
click at [59, 61] on span "Fulfillment" at bounding box center [44, 58] width 50 height 7
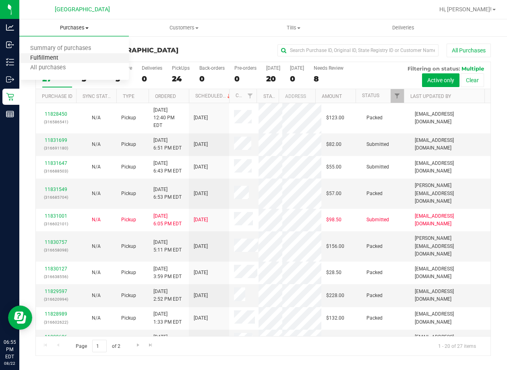
click at [59, 61] on span "Fulfillment" at bounding box center [44, 58] width 50 height 7
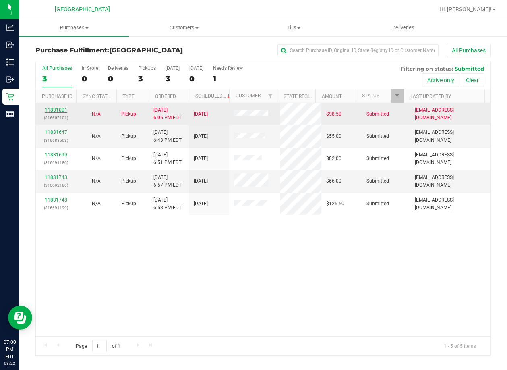
click at [57, 112] on link "11831001" at bounding box center [56, 110] width 23 height 6
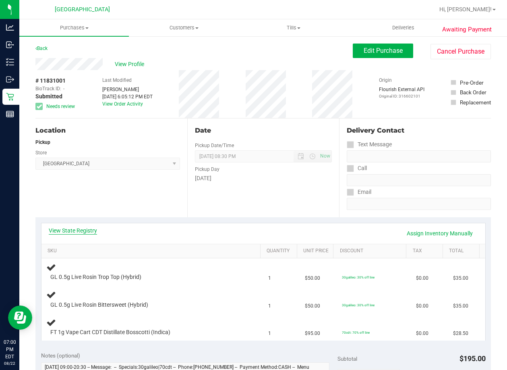
click at [82, 229] on link "View State Registry" at bounding box center [73, 230] width 48 height 8
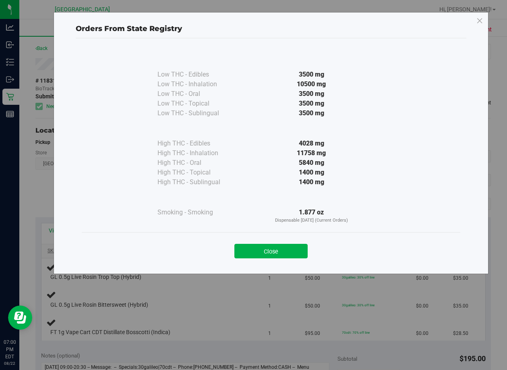
click at [245, 250] on button "Close" at bounding box center [271, 251] width 73 height 15
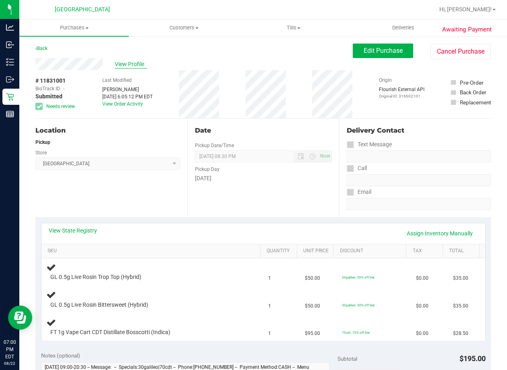
click at [137, 64] on span "View Profile" at bounding box center [131, 64] width 32 height 8
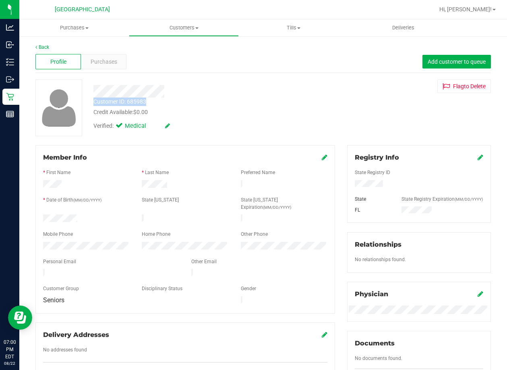
drag, startPoint x: 93, startPoint y: 89, endPoint x: 160, endPoint y: 104, distance: 68.4
click at [160, 104] on div "Customer ID: 685983 Credit Available: $0.00 Verified: Medical" at bounding box center [204, 106] width 234 height 55
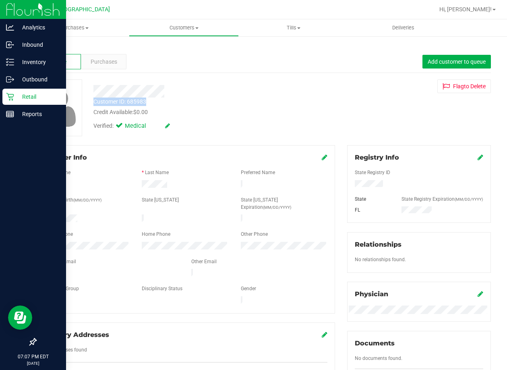
click at [16, 95] on p "Retail" at bounding box center [38, 97] width 48 height 10
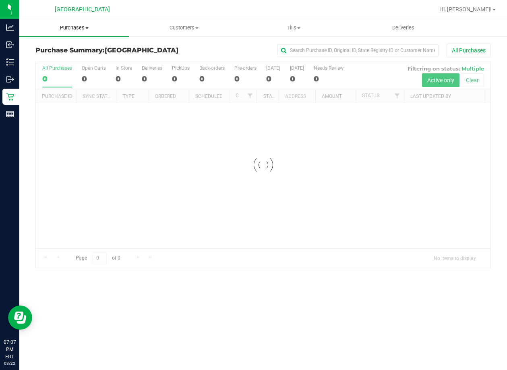
click at [83, 23] on uib-tab-heading "Purchases Summary of purchases Fulfillment All purchases" at bounding box center [74, 27] width 110 height 17
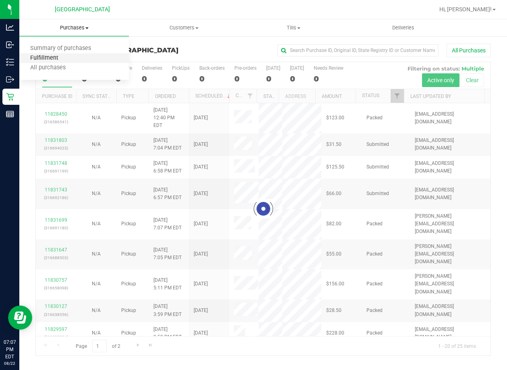
click at [56, 55] on span "Fulfillment" at bounding box center [44, 58] width 50 height 7
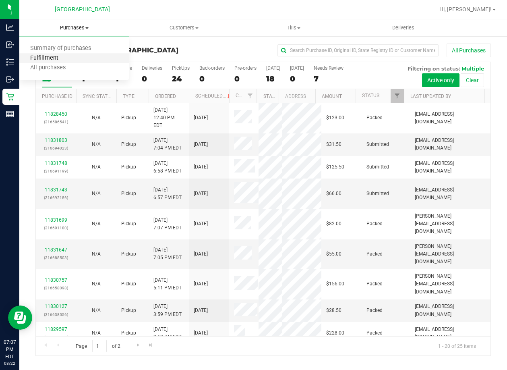
click at [56, 55] on span "Fulfillment" at bounding box center [44, 58] width 50 height 7
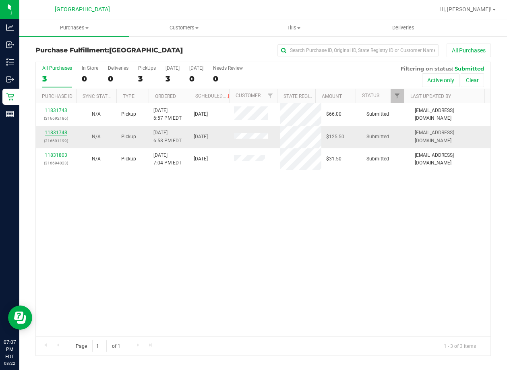
click at [60, 131] on link "11831748" at bounding box center [56, 133] width 23 height 6
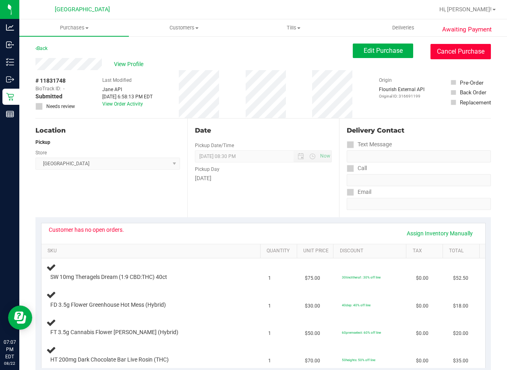
click at [440, 50] on button "Cancel Purchase" at bounding box center [461, 51] width 60 height 15
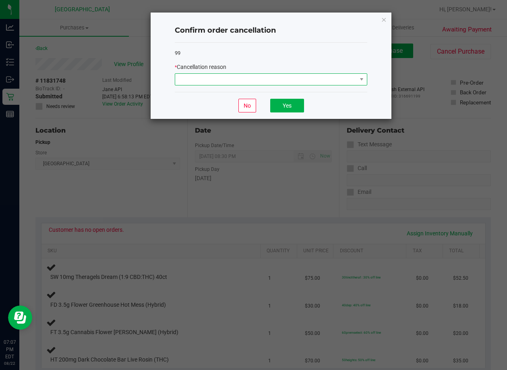
click at [299, 77] on span at bounding box center [266, 79] width 182 height 11
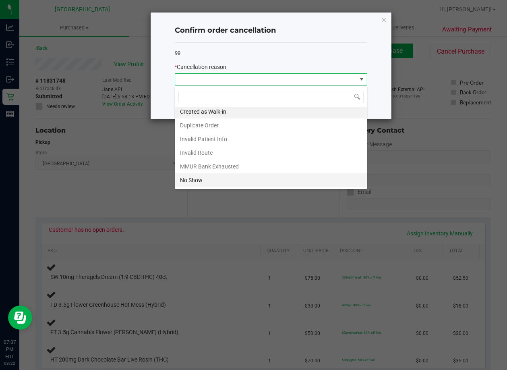
scroll to position [43, 0]
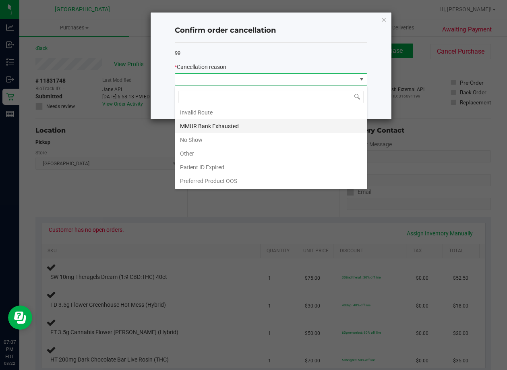
click at [218, 129] on li "MMUR Bank Exhausted" at bounding box center [271, 126] width 192 height 14
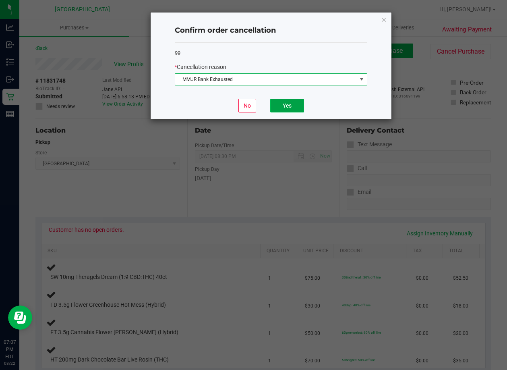
click at [293, 101] on button "Yes" at bounding box center [287, 106] width 34 height 14
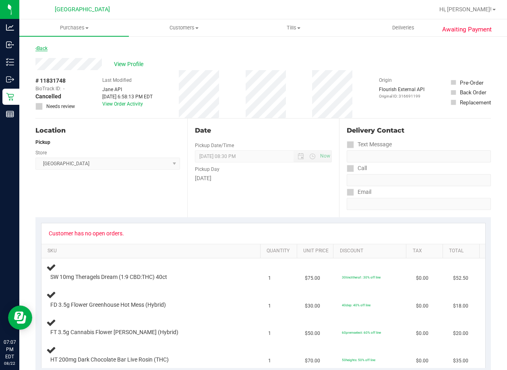
click at [45, 46] on link "Back" at bounding box center [41, 49] width 12 height 6
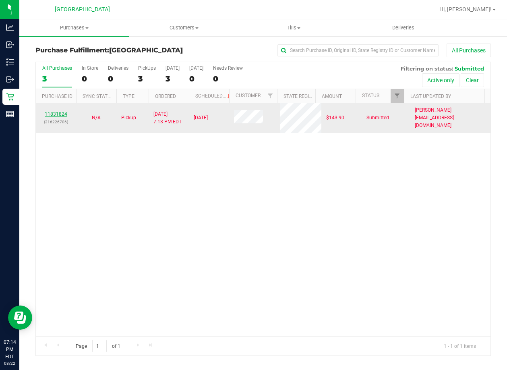
click at [54, 111] on link "11831824" at bounding box center [56, 114] width 23 height 6
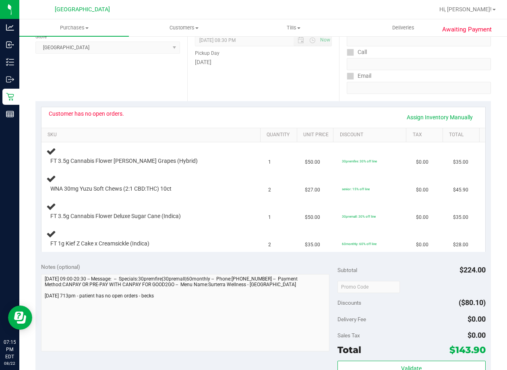
scroll to position [202, 0]
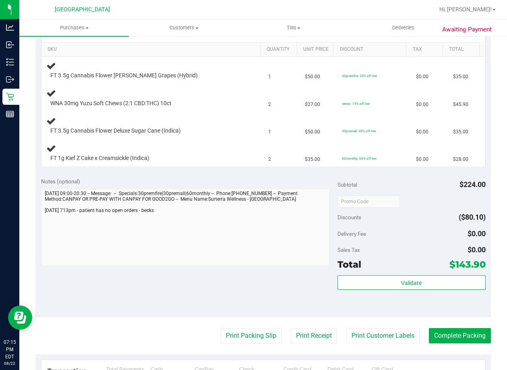
click at [178, 299] on div "Notes (optional) Subtotal $224.00 Discounts ($80.10) Delivery Fee $0.00 Sales T…" at bounding box center [263, 244] width 456 height 145
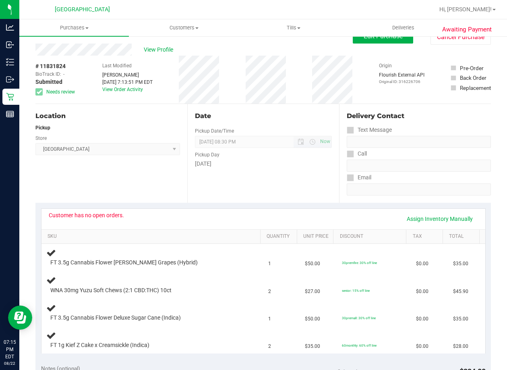
scroll to position [0, 0]
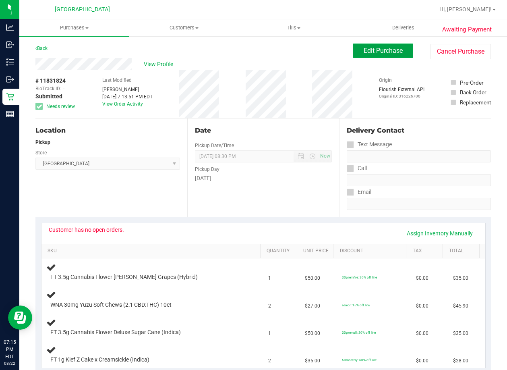
click at [381, 54] on button "Edit Purchase" at bounding box center [383, 51] width 60 height 15
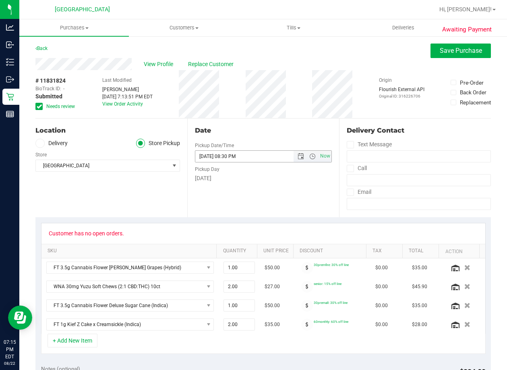
scroll to position [161, 0]
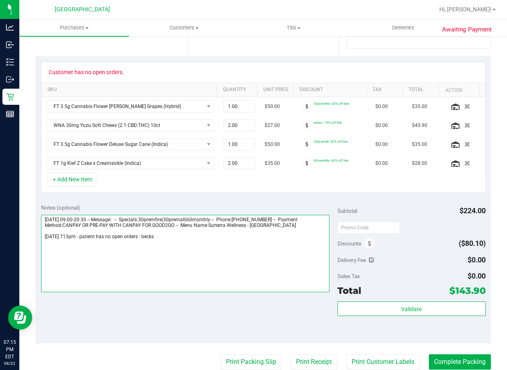
click at [179, 245] on textarea at bounding box center [185, 253] width 289 height 77
click at [183, 247] on textarea at bounding box center [185, 253] width 289 height 77
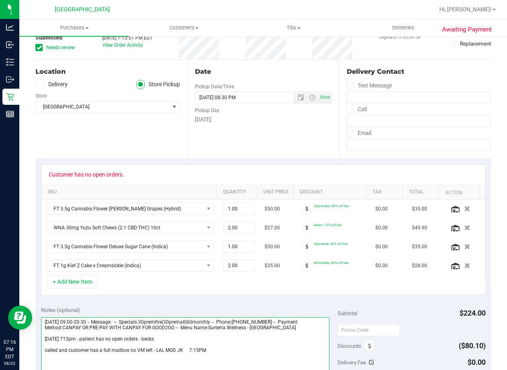
scroll to position [0, 0]
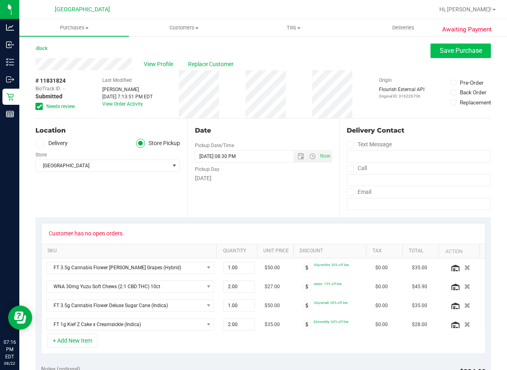
type textarea "Friday 08/22/2025 09:00-20:30 -- Message: -- Specials:30premfire|30premall|60mo…"
click at [431, 51] on button "Save Purchase" at bounding box center [461, 51] width 60 height 15
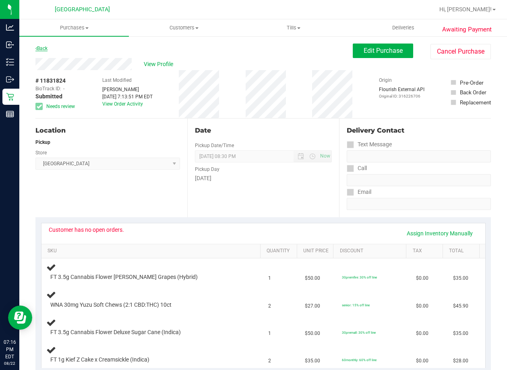
click at [42, 47] on link "Back" at bounding box center [41, 49] width 12 height 6
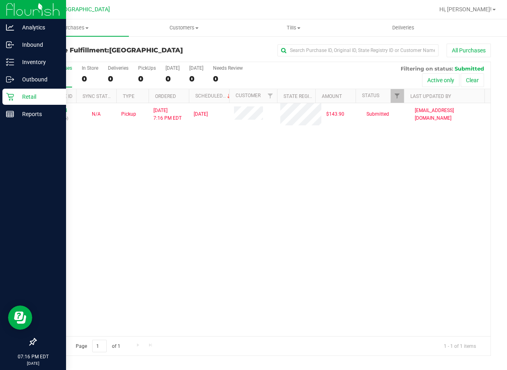
click at [13, 96] on icon at bounding box center [10, 97] width 8 height 8
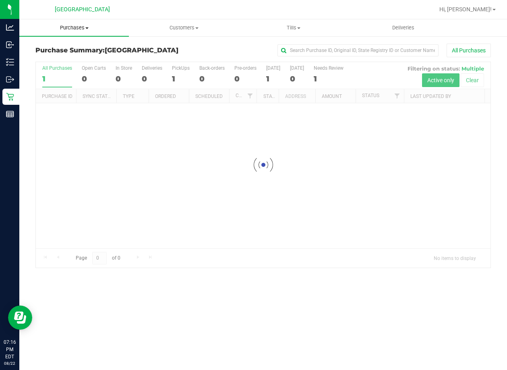
click at [78, 30] on span "Purchases" at bounding box center [74, 27] width 110 height 7
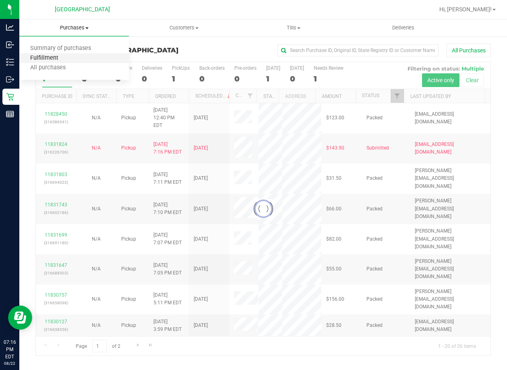
click at [62, 60] on span "Fulfillment" at bounding box center [44, 58] width 50 height 7
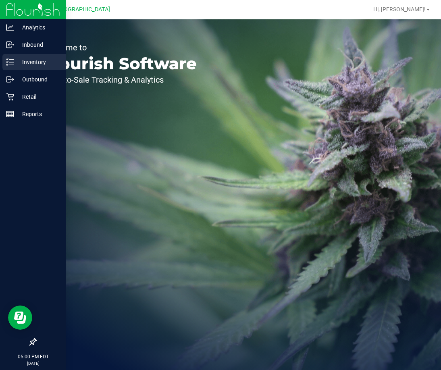
click at [26, 59] on p "Inventory" at bounding box center [38, 62] width 48 height 10
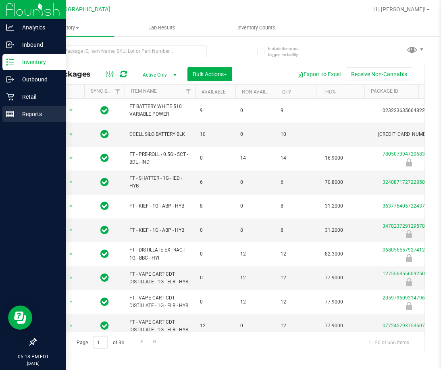
click at [13, 116] on line at bounding box center [9, 116] width 7 height 0
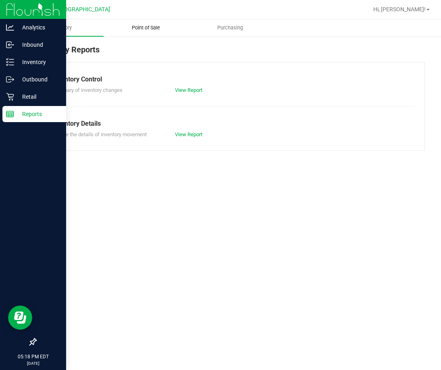
click at [140, 26] on span "Point of Sale" at bounding box center [146, 27] width 50 height 7
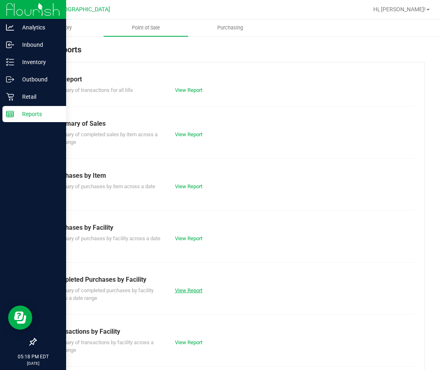
click at [188, 289] on link "View Report" at bounding box center [188, 290] width 27 height 6
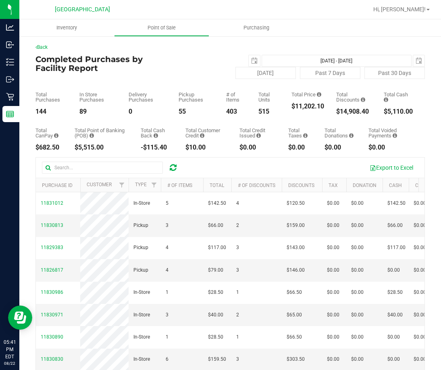
click at [175, 165] on icon at bounding box center [173, 168] width 7 height 8
click at [173, 166] on icon at bounding box center [173, 168] width 7 height 8
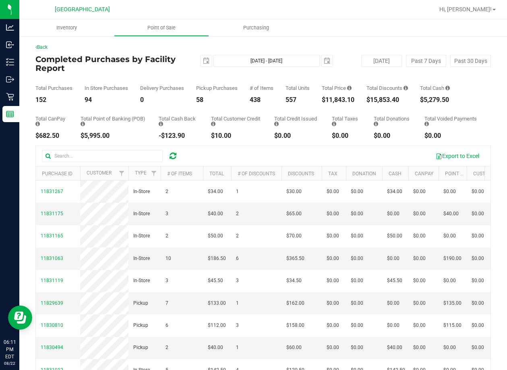
click at [175, 154] on icon at bounding box center [173, 156] width 7 height 8
click at [174, 156] on icon at bounding box center [173, 156] width 7 height 8
click at [173, 155] on icon at bounding box center [173, 156] width 7 height 8
click at [175, 155] on icon at bounding box center [173, 156] width 7 height 8
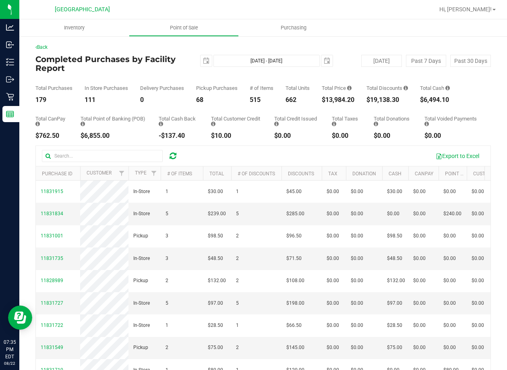
click at [173, 153] on icon at bounding box center [173, 156] width 7 height 8
click at [172, 153] on icon at bounding box center [173, 156] width 7 height 8
click at [171, 157] on icon at bounding box center [173, 156] width 7 height 8
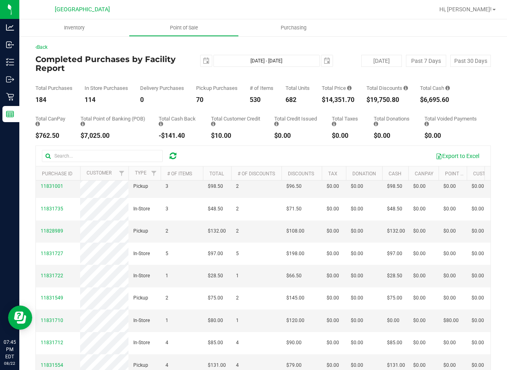
click at [173, 158] on icon at bounding box center [173, 156] width 7 height 8
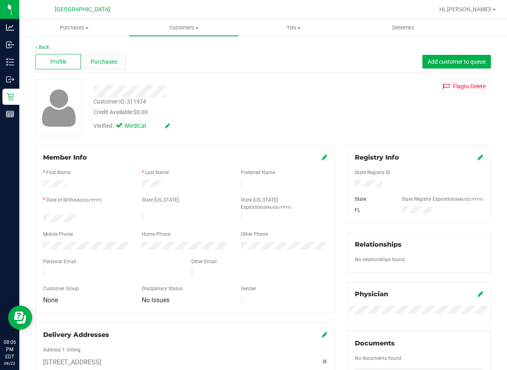
click at [112, 62] on span "Purchases" at bounding box center [104, 62] width 27 height 8
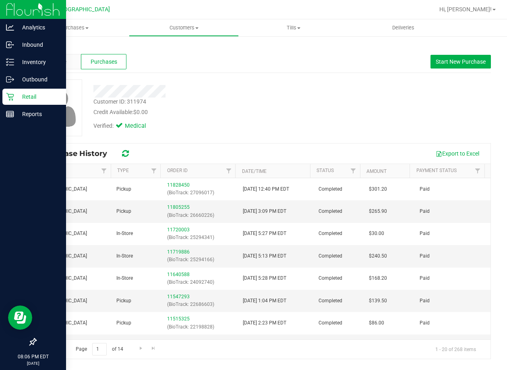
click at [36, 96] on p "Retail" at bounding box center [38, 97] width 48 height 10
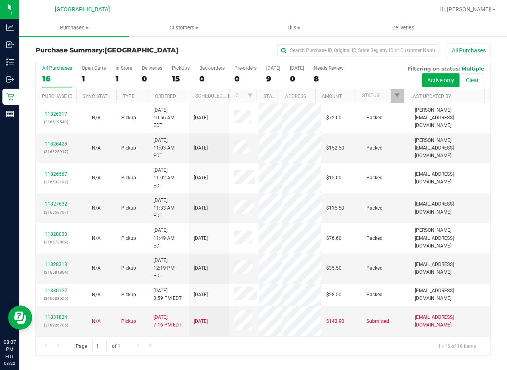
click at [251, 48] on div "All Purchases" at bounding box center [339, 51] width 304 height 14
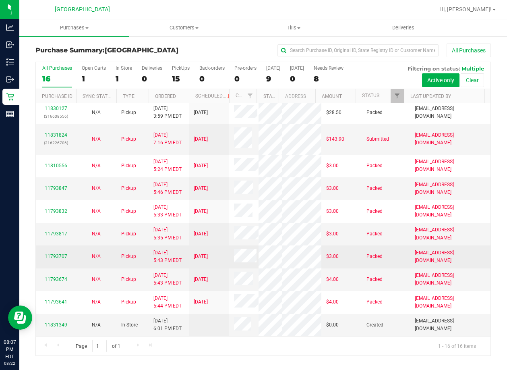
scroll to position [279, 0]
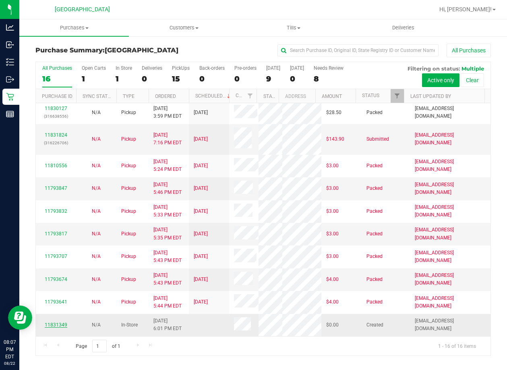
click at [57, 326] on link "11831349" at bounding box center [56, 325] width 23 height 6
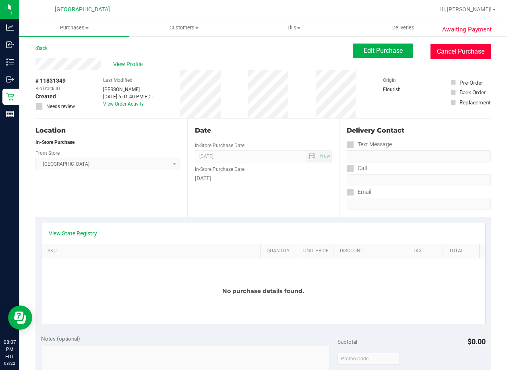
click at [445, 48] on button "Cancel Purchase" at bounding box center [461, 51] width 60 height 15
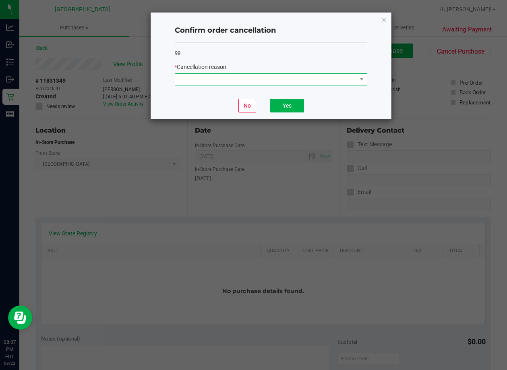
click at [355, 77] on span at bounding box center [266, 79] width 182 height 11
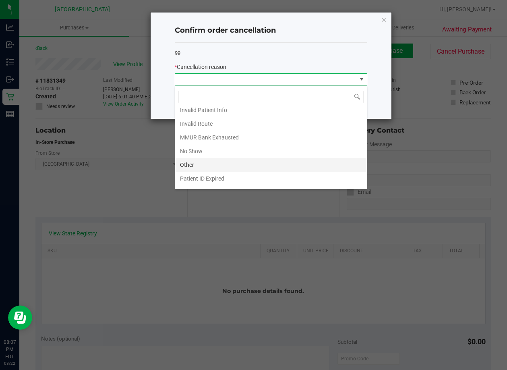
scroll to position [40, 0]
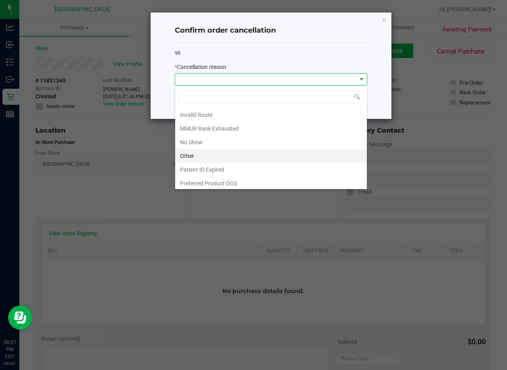
click at [230, 153] on li "Other" at bounding box center [271, 156] width 192 height 14
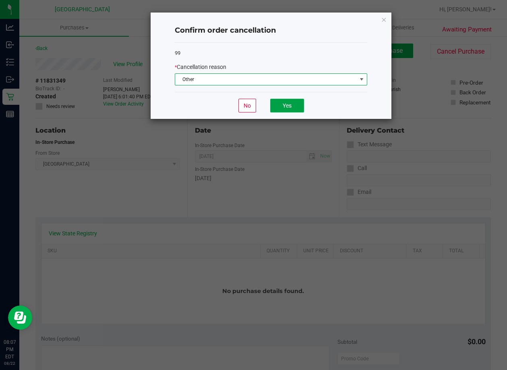
click at [298, 107] on button "Yes" at bounding box center [287, 106] width 34 height 14
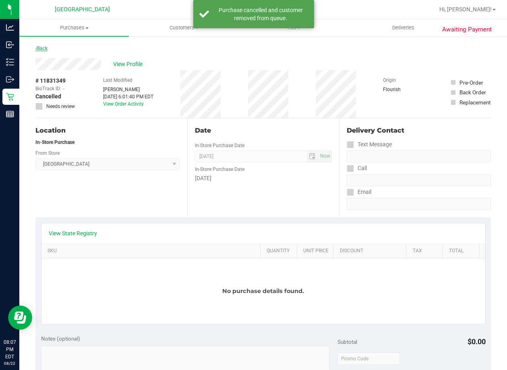
click at [38, 47] on link "Back" at bounding box center [41, 49] width 12 height 6
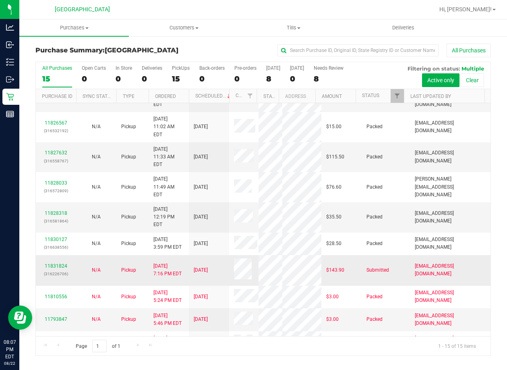
scroll to position [161, 0]
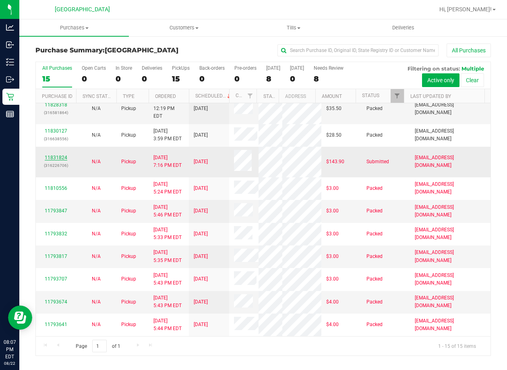
click at [52, 155] on link "11831824" at bounding box center [56, 158] width 23 height 6
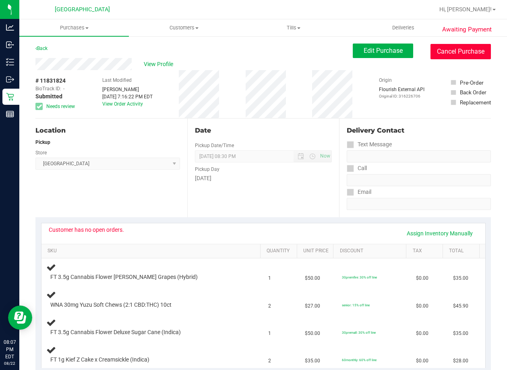
click at [459, 47] on button "Cancel Purchase" at bounding box center [461, 51] width 60 height 15
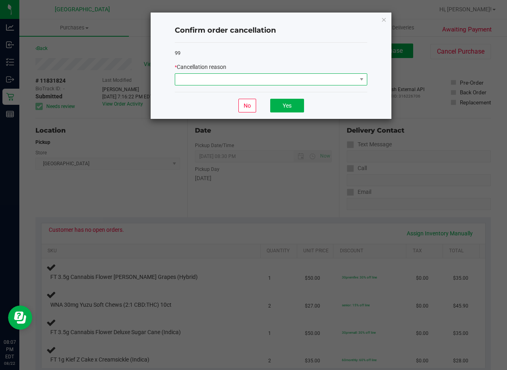
click at [312, 83] on span at bounding box center [266, 79] width 182 height 11
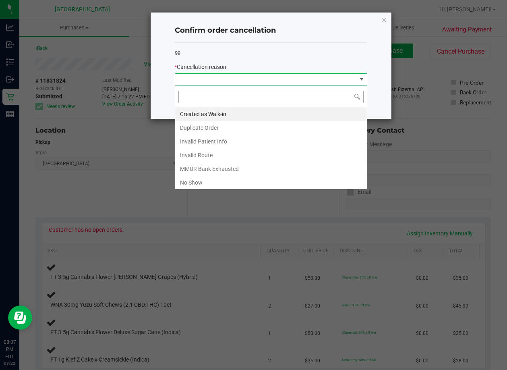
scroll to position [12, 193]
click at [214, 168] on li "MMUR Bank Exhausted" at bounding box center [271, 169] width 192 height 14
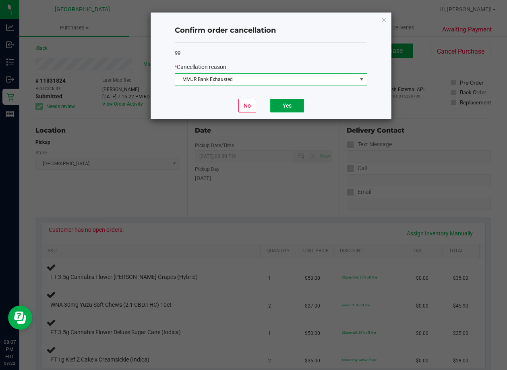
click at [287, 108] on button "Yes" at bounding box center [287, 106] width 34 height 14
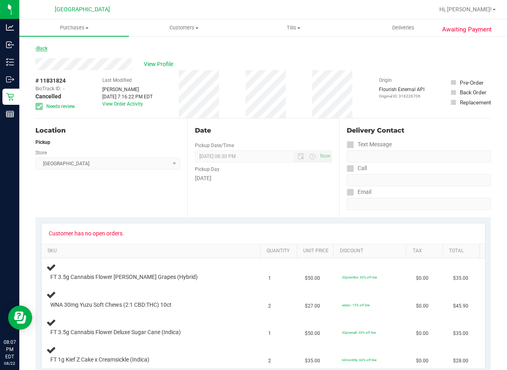
click at [46, 49] on link "Back" at bounding box center [41, 49] width 12 height 6
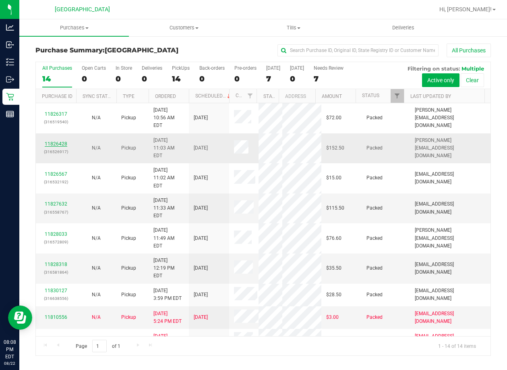
click at [54, 141] on link "11826428" at bounding box center [56, 144] width 23 height 6
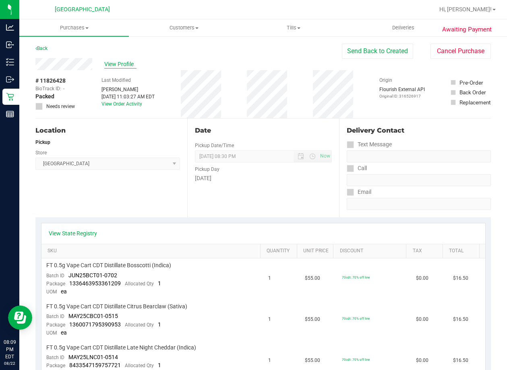
click at [125, 66] on span "View Profile" at bounding box center [120, 64] width 32 height 8
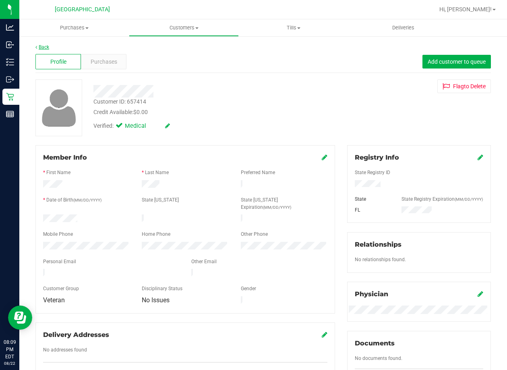
click at [45, 47] on link "Back" at bounding box center [42, 47] width 14 height 6
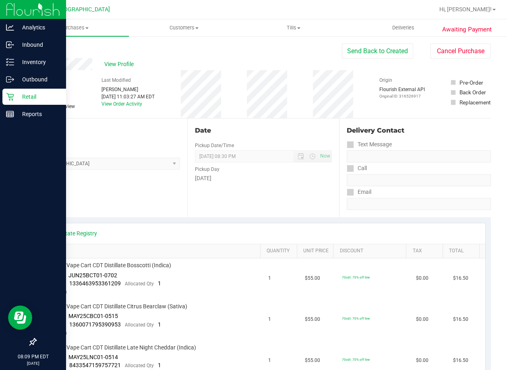
click at [14, 91] on div "Retail" at bounding box center [34, 97] width 64 height 16
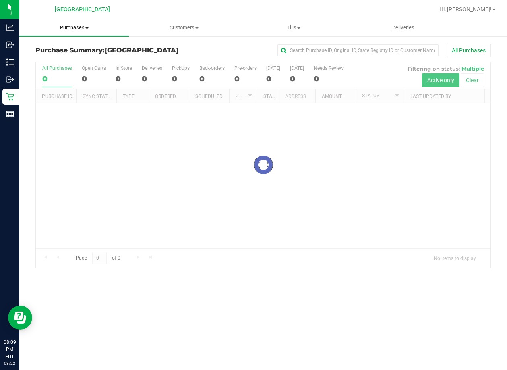
click at [78, 29] on span "Purchases" at bounding box center [74, 27] width 110 height 7
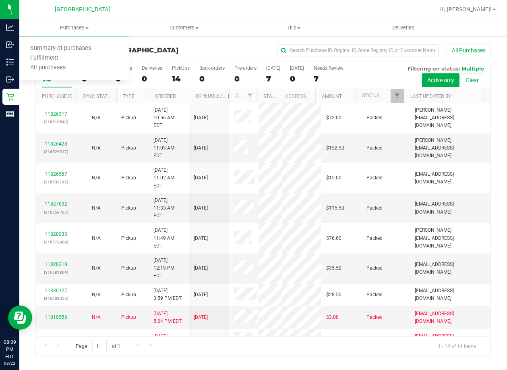
click at [135, 10] on div "[GEOGRAPHIC_DATA]" at bounding box center [82, 9] width 118 height 12
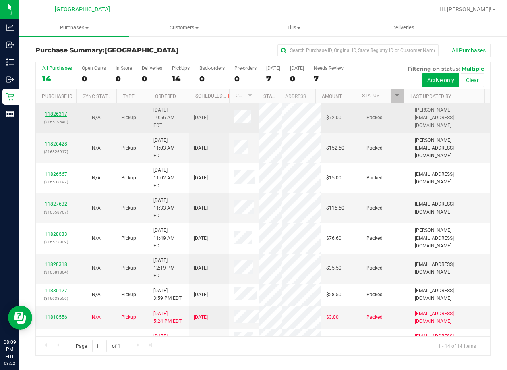
click at [55, 111] on link "11826317" at bounding box center [56, 114] width 23 height 6
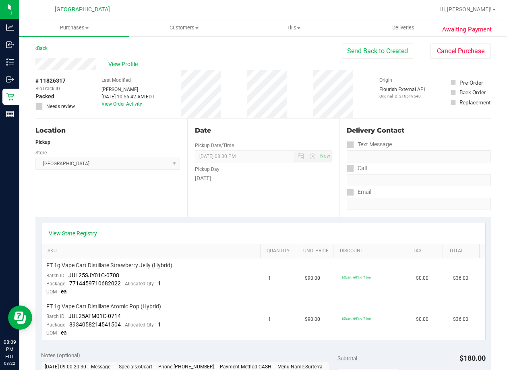
click at [122, 59] on div "View Profile" at bounding box center [188, 64] width 307 height 12
click at [122, 63] on span "View Profile" at bounding box center [124, 64] width 32 height 8
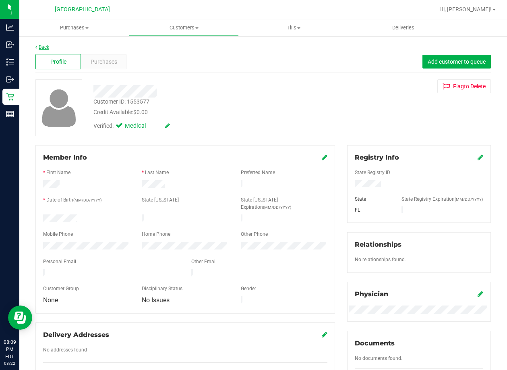
click at [44, 47] on link "Back" at bounding box center [42, 47] width 14 height 6
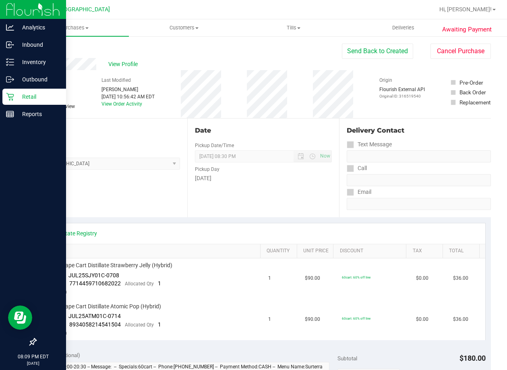
click at [12, 101] on div "Retail" at bounding box center [34, 97] width 64 height 16
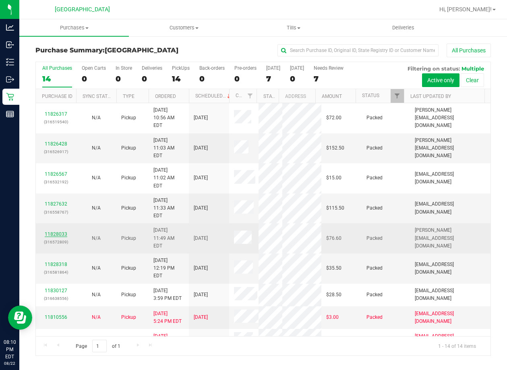
click at [63, 231] on link "11828033" at bounding box center [56, 234] width 23 height 6
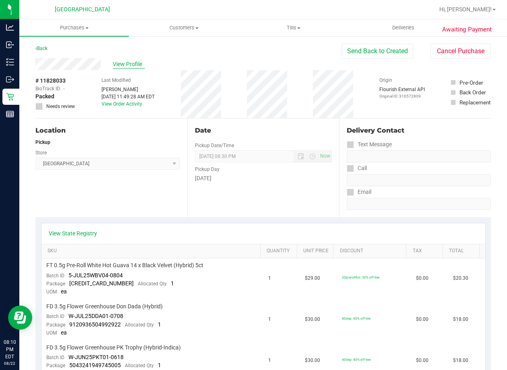
click at [128, 62] on span "View Profile" at bounding box center [129, 64] width 32 height 8
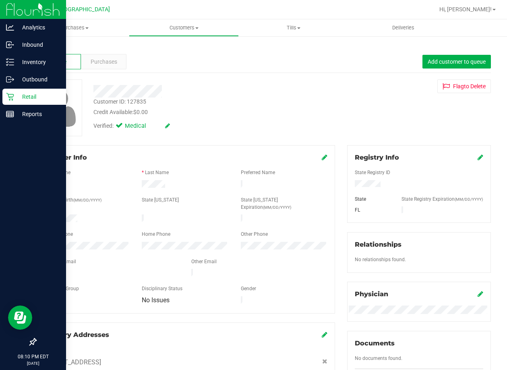
click at [13, 97] on icon at bounding box center [10, 97] width 8 height 8
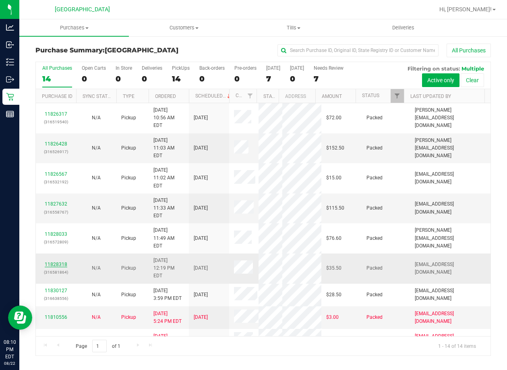
click at [64, 262] on link "11828318" at bounding box center [56, 265] width 23 height 6
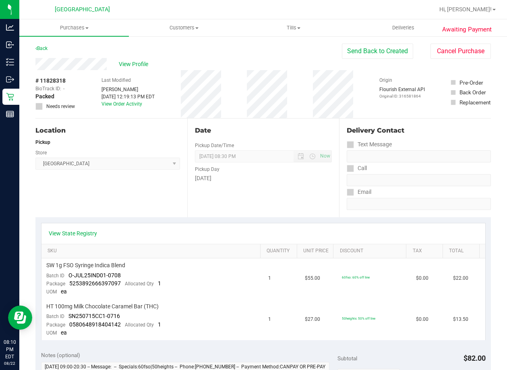
click at [46, 45] on div "Back" at bounding box center [41, 49] width 12 height 10
click at [44, 50] on link "Back" at bounding box center [41, 49] width 12 height 6
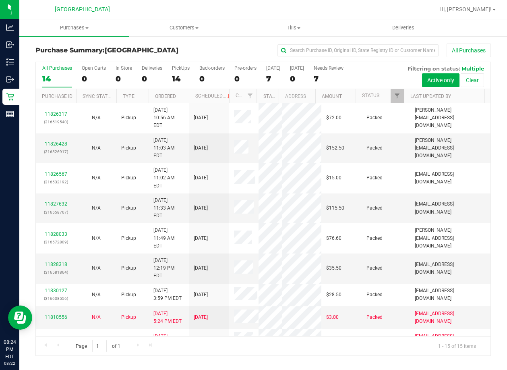
click at [233, 56] on div "All Purchases" at bounding box center [339, 51] width 304 height 14
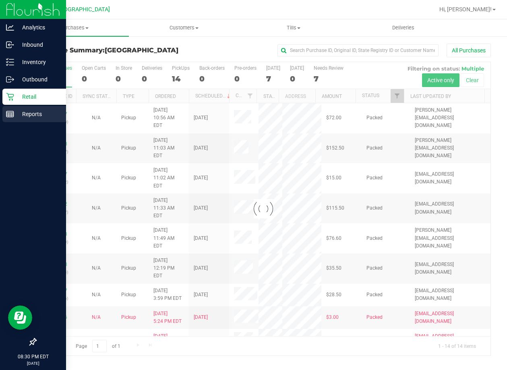
click at [7, 112] on rect at bounding box center [9, 114] width 7 height 6
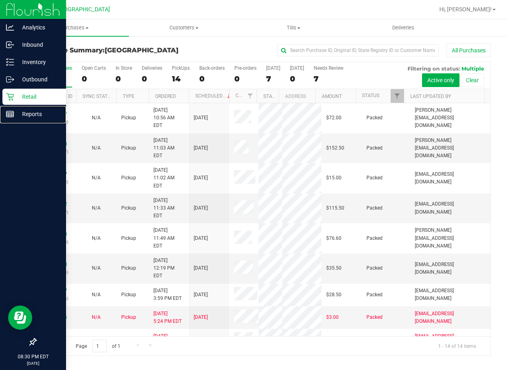
click at [7, 112] on rect at bounding box center [9, 114] width 7 height 6
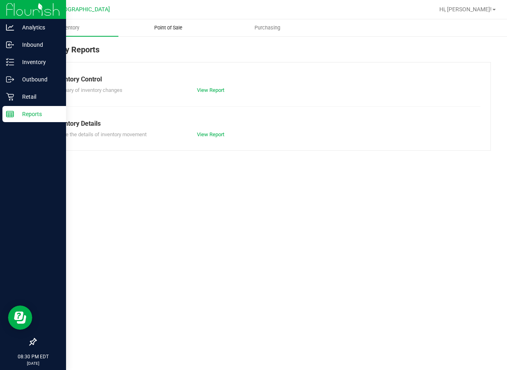
click at [170, 26] on span "Point of Sale" at bounding box center [168, 27] width 50 height 7
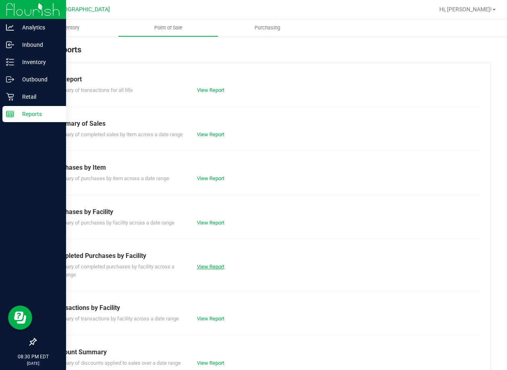
click at [211, 270] on link "View Report" at bounding box center [210, 267] width 27 height 6
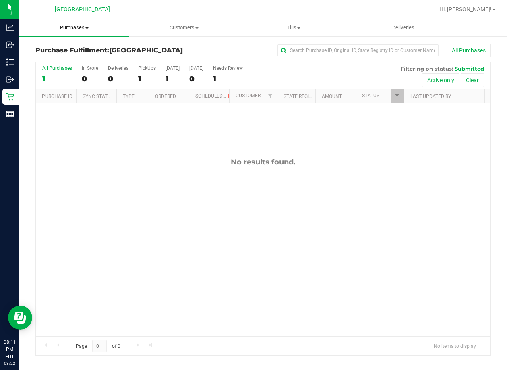
click at [73, 25] on span "Purchases" at bounding box center [74, 27] width 110 height 7
click at [67, 48] on span "Summary of purchases" at bounding box center [60, 48] width 83 height 7
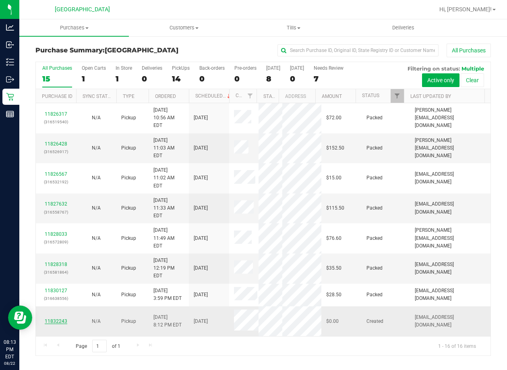
click at [58, 318] on link "11832243" at bounding box center [56, 321] width 23 height 6
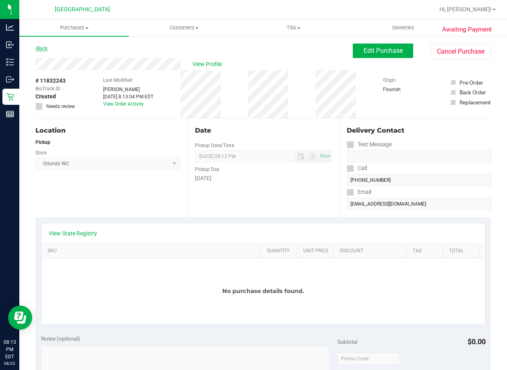
click at [44, 48] on link "Back" at bounding box center [41, 49] width 12 height 6
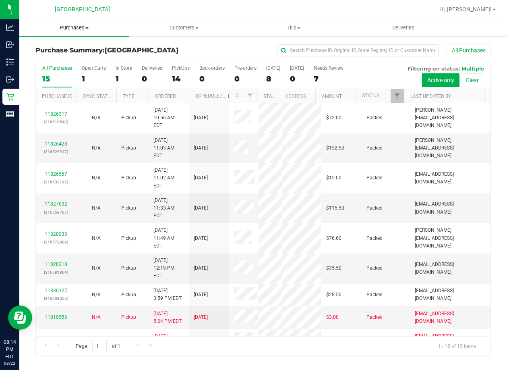
click at [80, 25] on span "Purchases" at bounding box center [74, 27] width 110 height 7
click at [63, 58] on span "Fulfillment" at bounding box center [44, 58] width 50 height 7
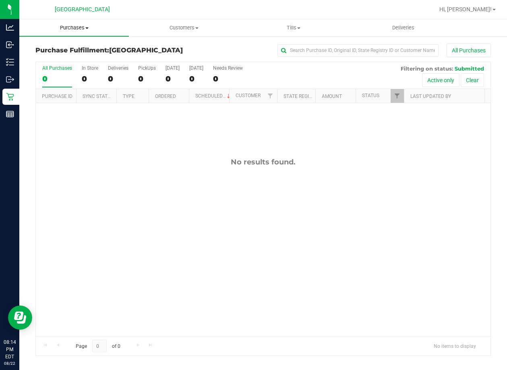
click at [77, 31] on uib-tab-heading "Purchases Summary of purchases Fulfillment All purchases" at bounding box center [74, 27] width 110 height 17
click at [70, 47] on span "Summary of purchases" at bounding box center [60, 48] width 83 height 7
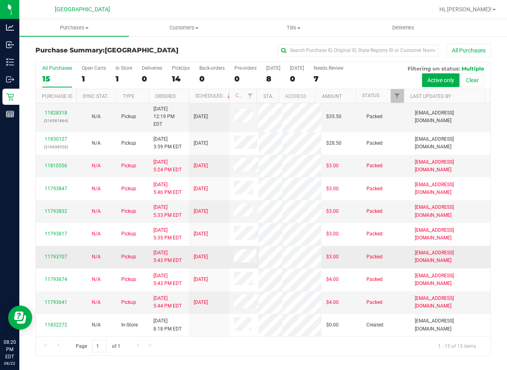
scroll to position [233, 0]
